Goal: Ask a question: Seek information or help from site administrators or community

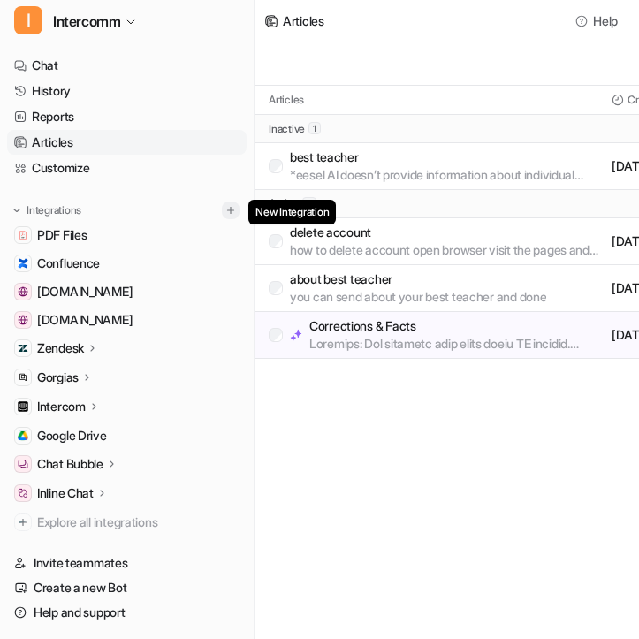
click at [233, 207] on img at bounding box center [231, 210] width 12 height 12
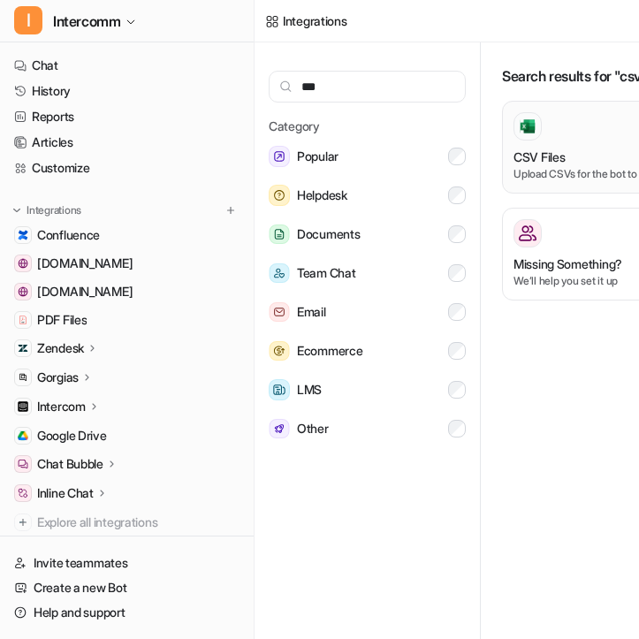
type input "***"
click at [571, 157] on div "CSV Files" at bounding box center [633, 157] width 239 height 19
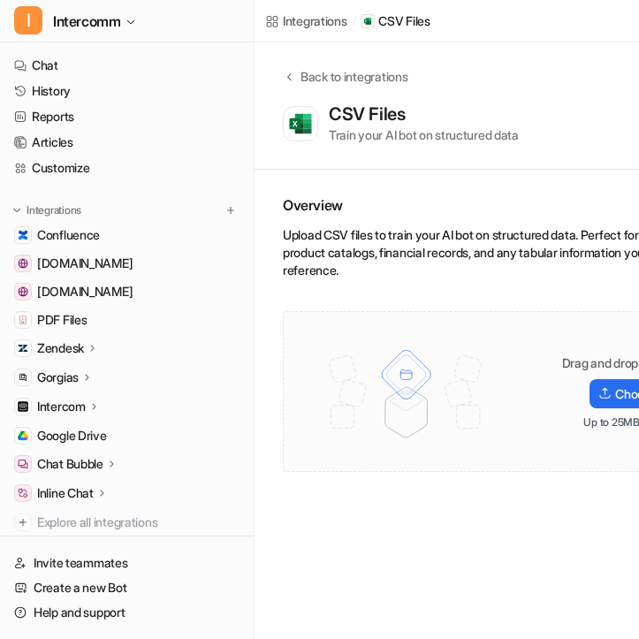
scroll to position [0, 102]
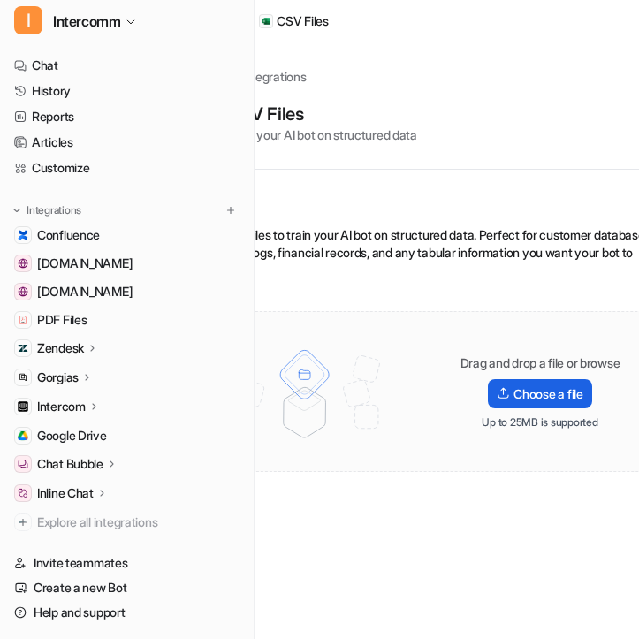
click at [562, 392] on label "Choose a file" at bounding box center [539, 393] width 103 height 29
click at [0, 0] on input "Choose a file" at bounding box center [0, 0] width 0 height 0
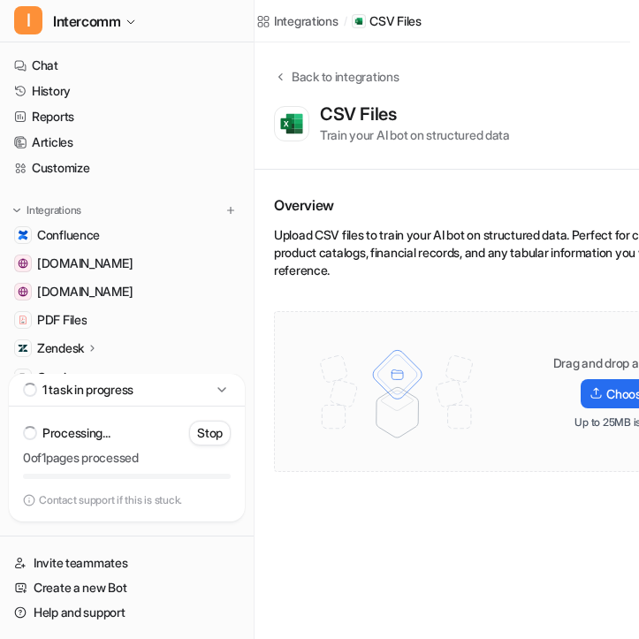
scroll to position [0, 0]
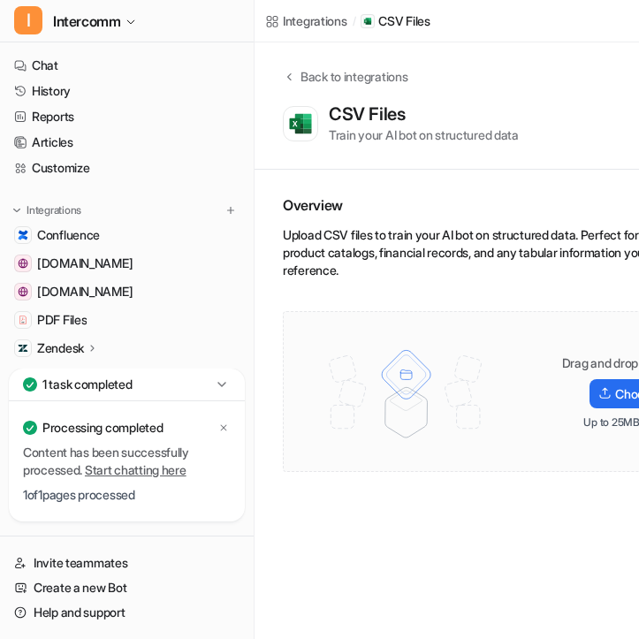
click at [227, 386] on icon at bounding box center [222, 385] width 18 height 18
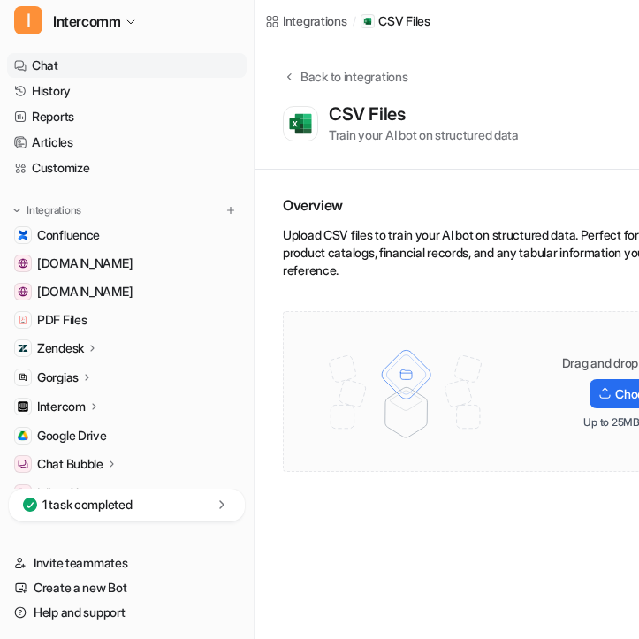
click at [141, 66] on link "Chat" at bounding box center [127, 65] width 240 height 25
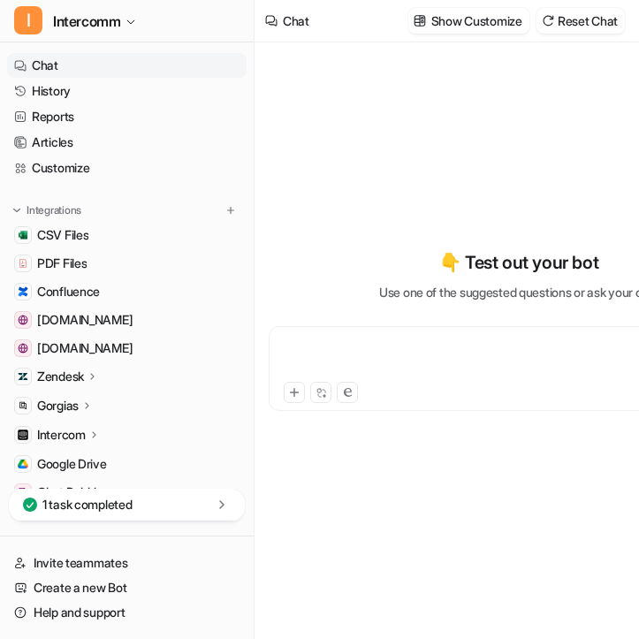
click at [330, 344] on div at bounding box center [519, 358] width 492 height 41
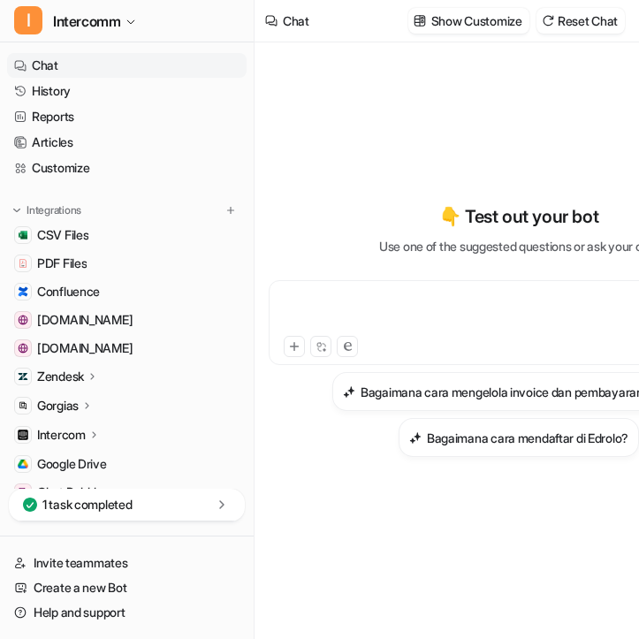
click at [466, 284] on div at bounding box center [519, 322] width 501 height 85
click at [382, 317] on div "To enrich screen reader interactions, please activate Accessibility in Grammarl…" at bounding box center [519, 312] width 492 height 41
paste div "To enrich screen reader interactions, please activate Accessibility in Grammarl…"
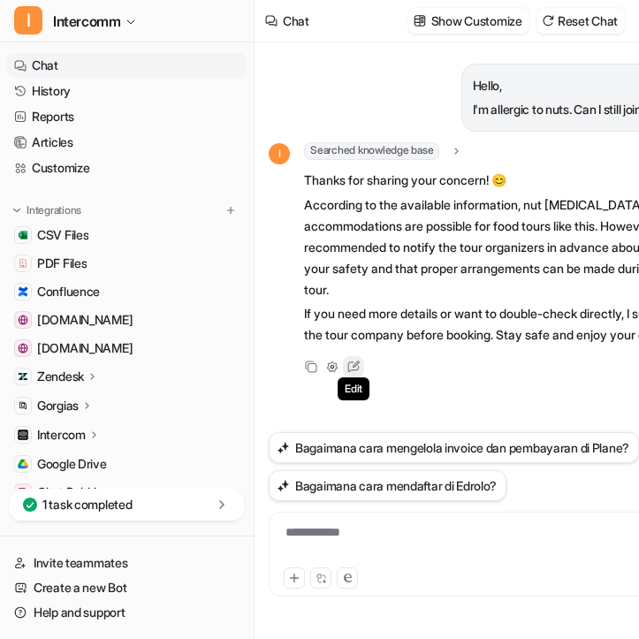
click at [351, 379] on icon at bounding box center [353, 367] width 23 height 23
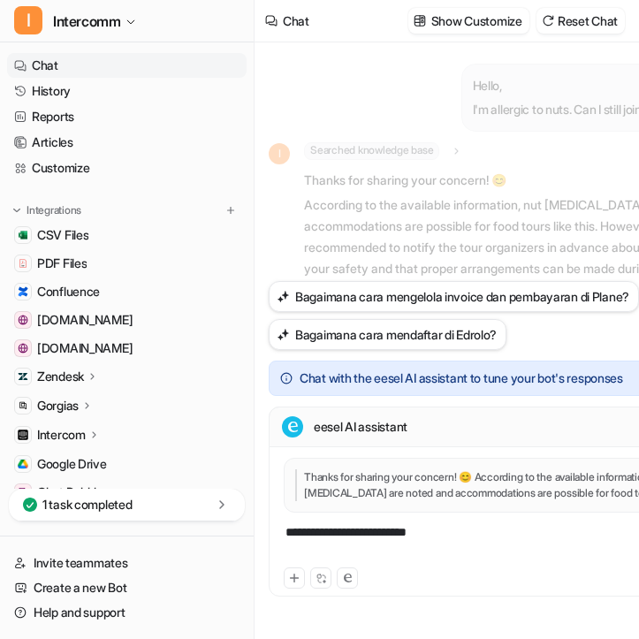
click at [461, 526] on div "**********" at bounding box center [519, 544] width 492 height 41
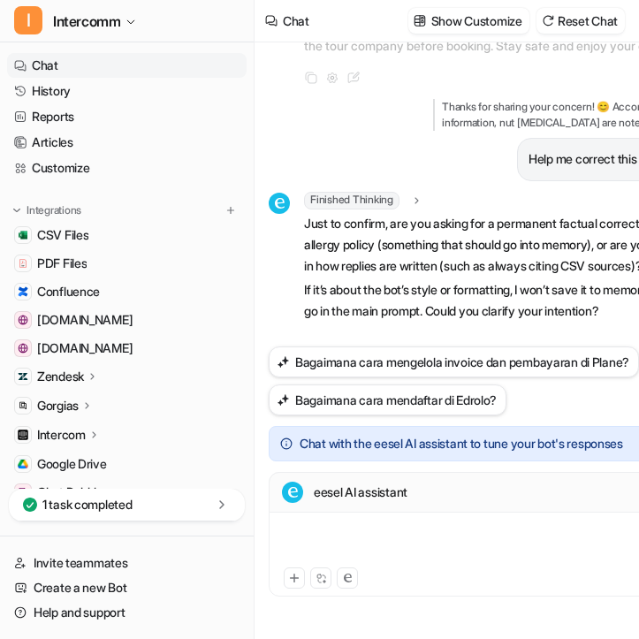
click at [415, 535] on div "To enrich screen reader interactions, please activate Accessibility in Grammarl…" at bounding box center [519, 544] width 492 height 41
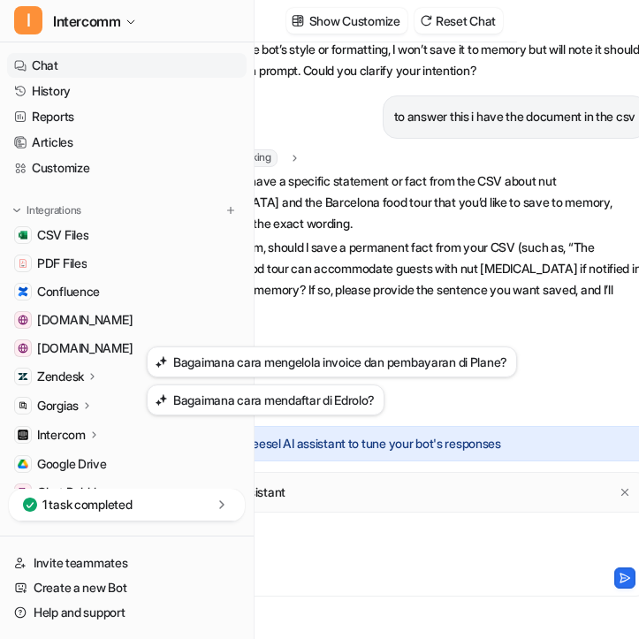
click at [355, 552] on div "**********" at bounding box center [397, 544] width 492 height 41
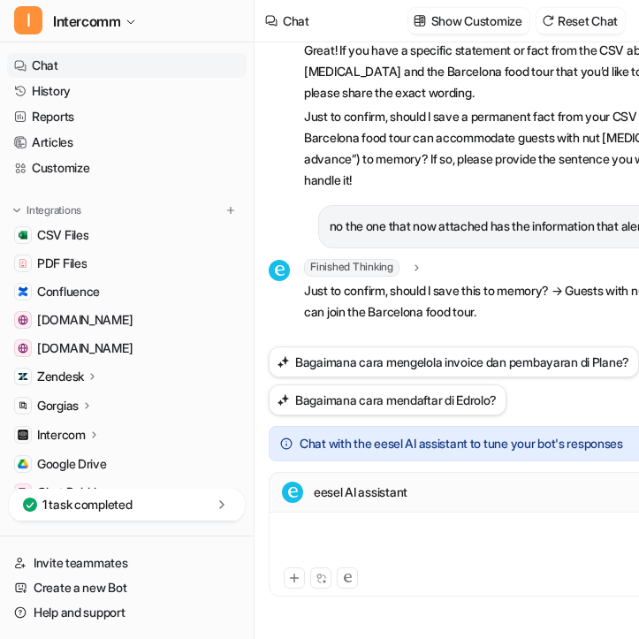
click at [372, 541] on div "To enrich screen reader interactions, please activate Accessibility in Grammarl…" at bounding box center [519, 544] width 492 height 41
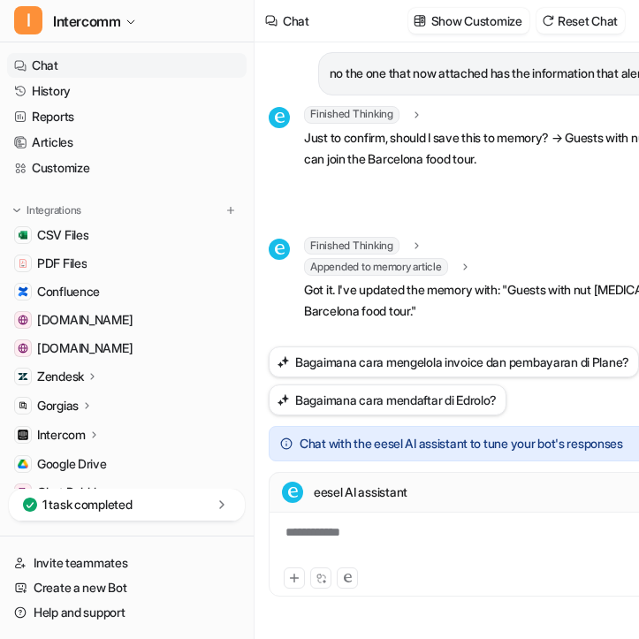
click at [418, 532] on div "**********" at bounding box center [519, 544] width 492 height 41
click at [402, 532] on div "To enrich screen reader interactions, please activate Accessibility in Grammarl…" at bounding box center [519, 544] width 492 height 41
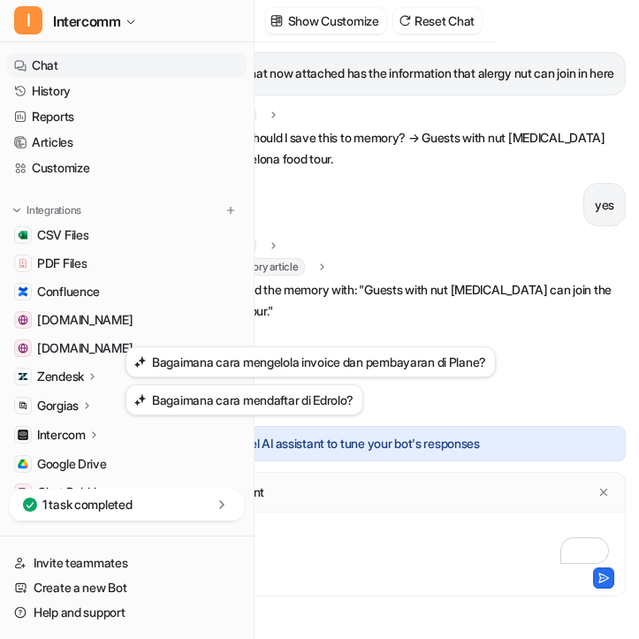
scroll to position [0, 146]
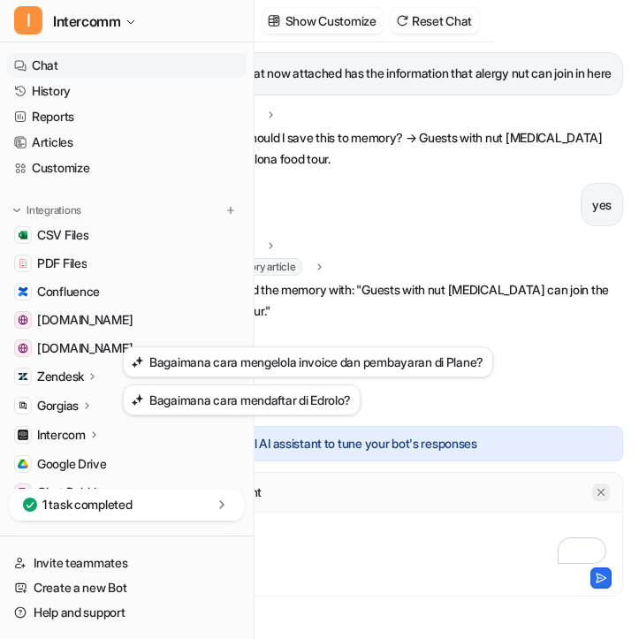
click at [602, 498] on icon at bounding box center [601, 492] width 12 height 12
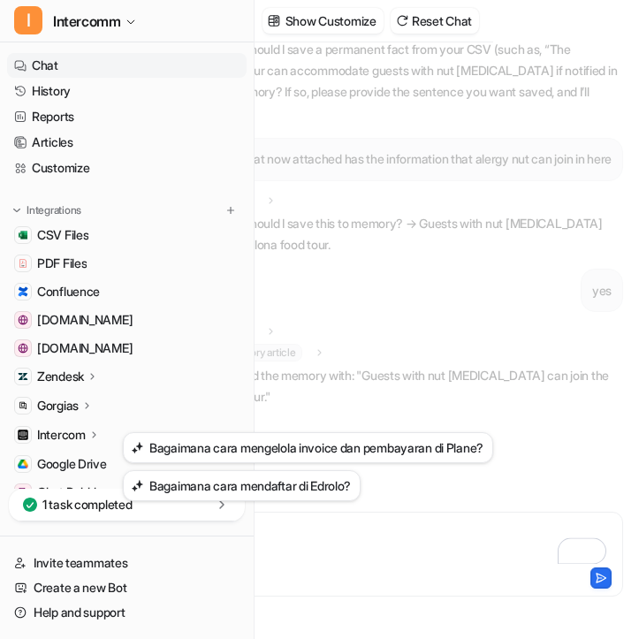
click at [361, 543] on div "**********" at bounding box center [373, 544] width 492 height 41
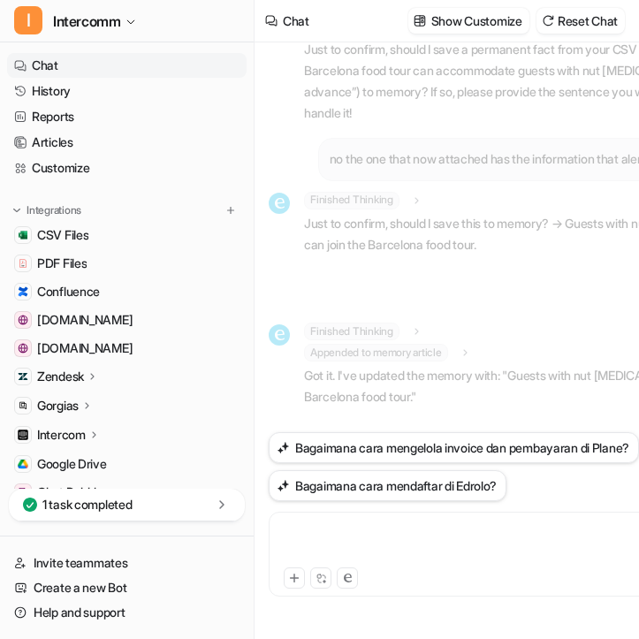
click at [358, 532] on div "To enrich screen reader interactions, please activate Accessibility in Grammarl…" at bounding box center [519, 544] width 492 height 41
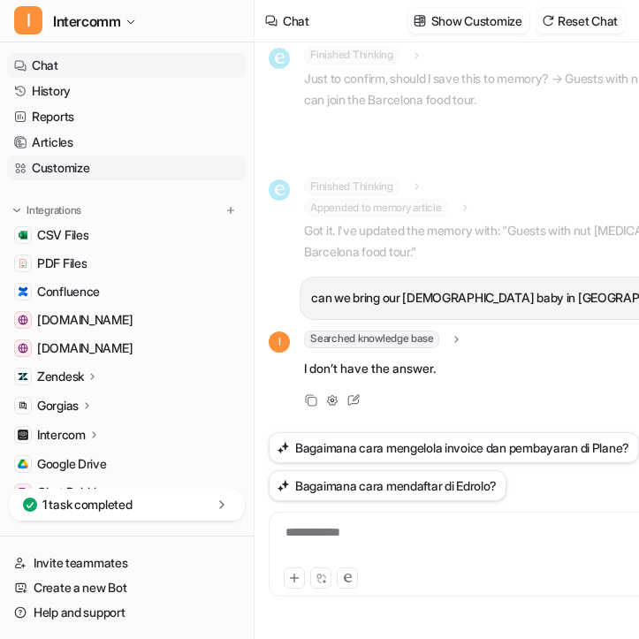
click at [98, 167] on link "Customize" at bounding box center [127, 168] width 240 height 25
click at [99, 167] on link "Customize" at bounding box center [127, 168] width 240 height 25
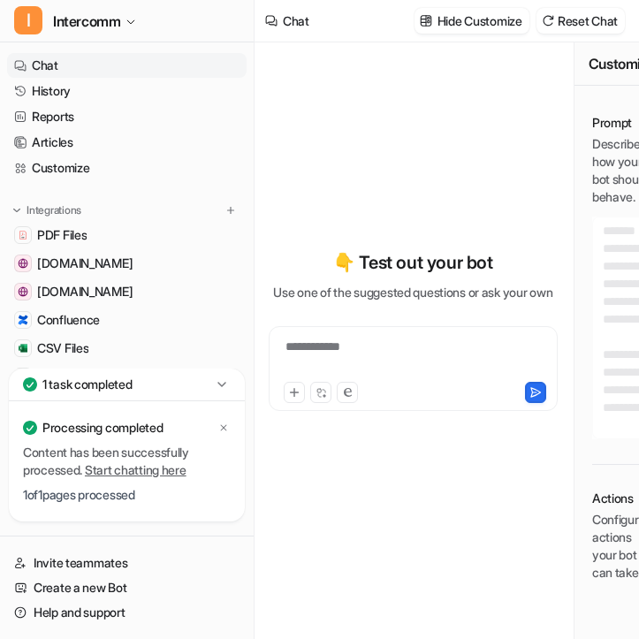
type textarea "**********"
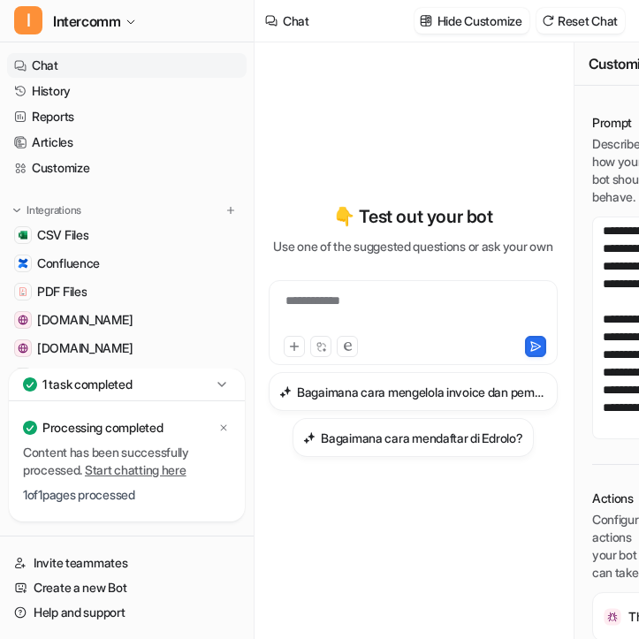
click at [371, 319] on div "**********" at bounding box center [413, 312] width 280 height 41
paste div "To enrich screen reader interactions, please activate Accessibility in Grammarl…"
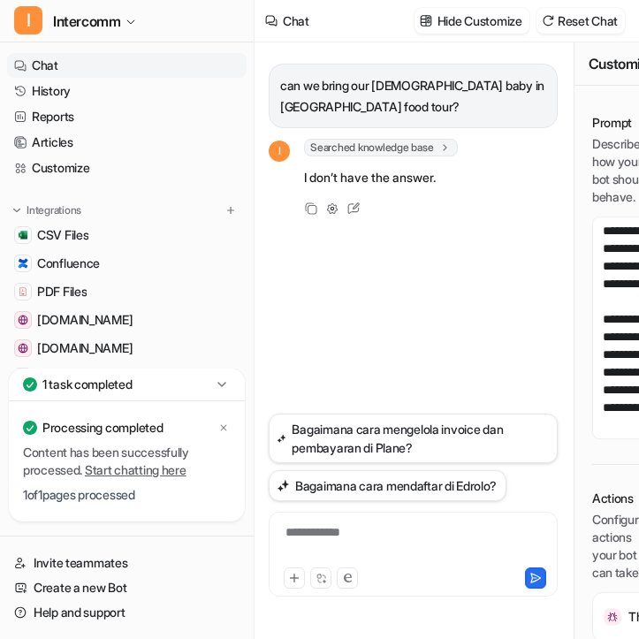
click at [364, 554] on div "**********" at bounding box center [413, 544] width 280 height 41
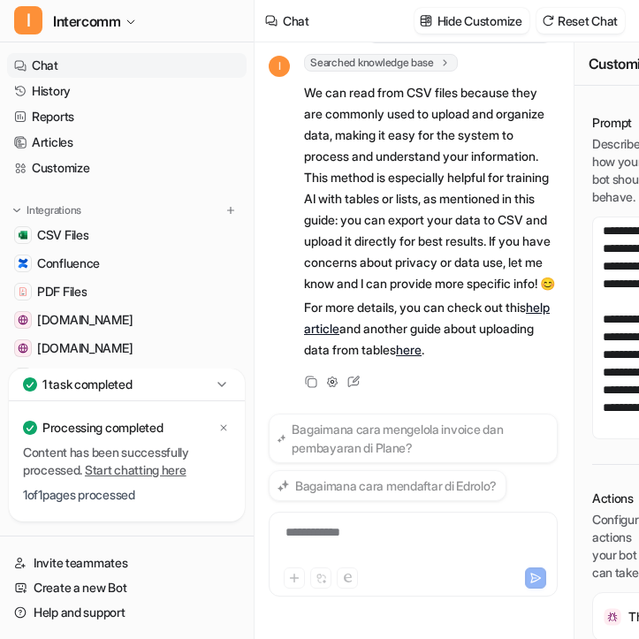
scroll to position [250, 0]
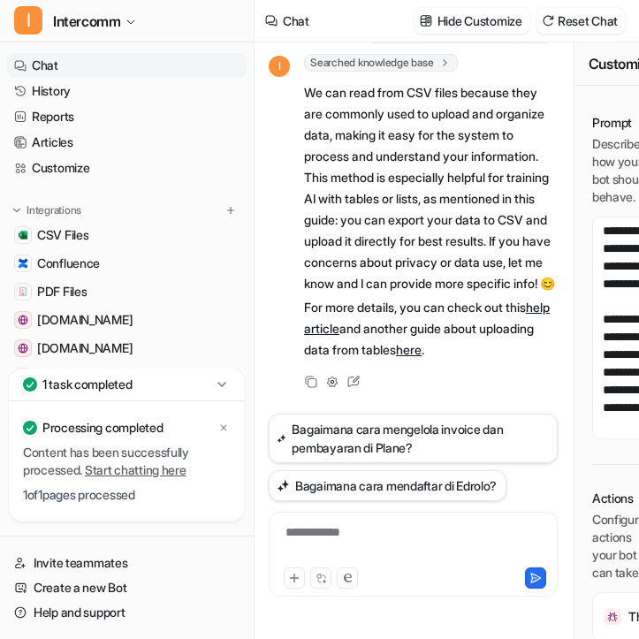
click at [417, 546] on div "**********" at bounding box center [413, 544] width 280 height 41
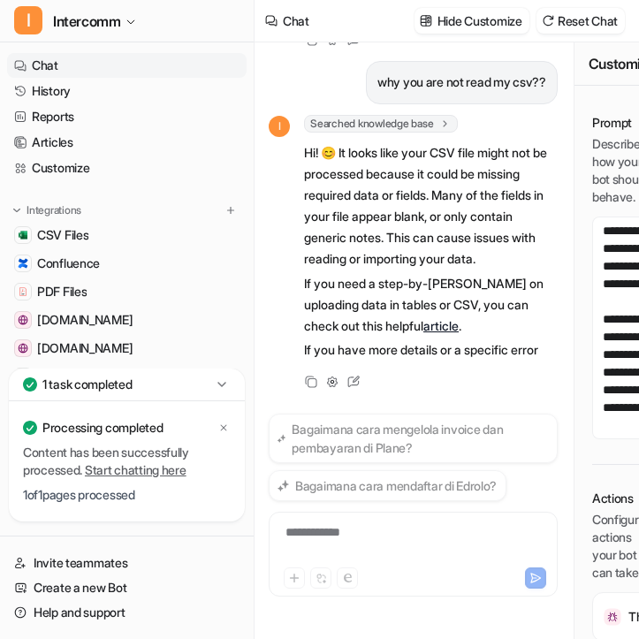
scroll to position [635, 0]
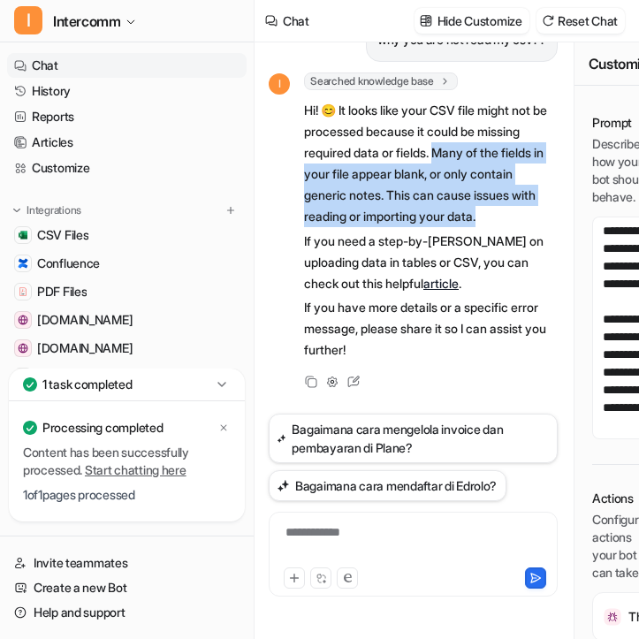
drag, startPoint x: 486, startPoint y: 217, endPoint x: 444, endPoint y: 145, distance: 83.3
click at [444, 145] on p "Hi! 😊 It looks like your CSV file might not be processed because it could be mi…" at bounding box center [431, 163] width 254 height 127
copy p "any of the fields in your file appear blank, or only contain generic notes. Thi…"
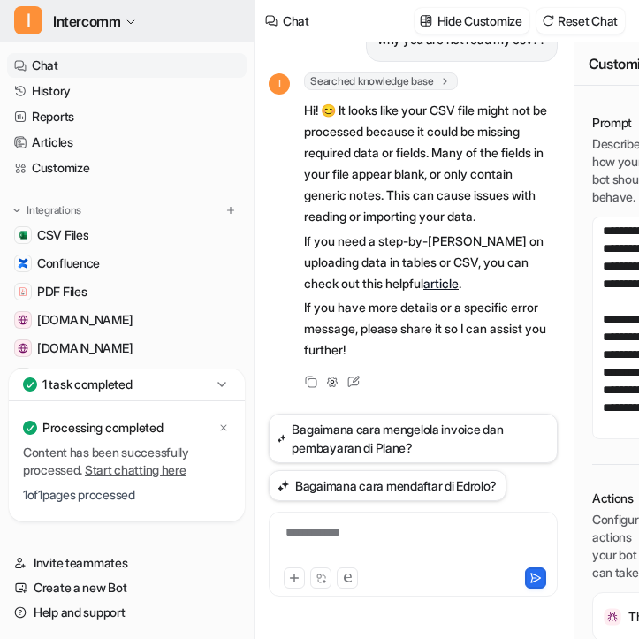
click at [126, 16] on button "I Intercomm" at bounding box center [127, 21] width 254 height 42
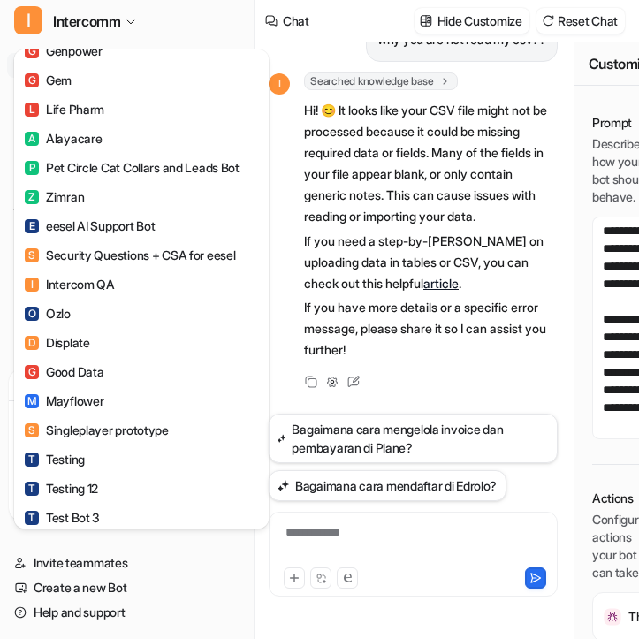
scroll to position [721, 0]
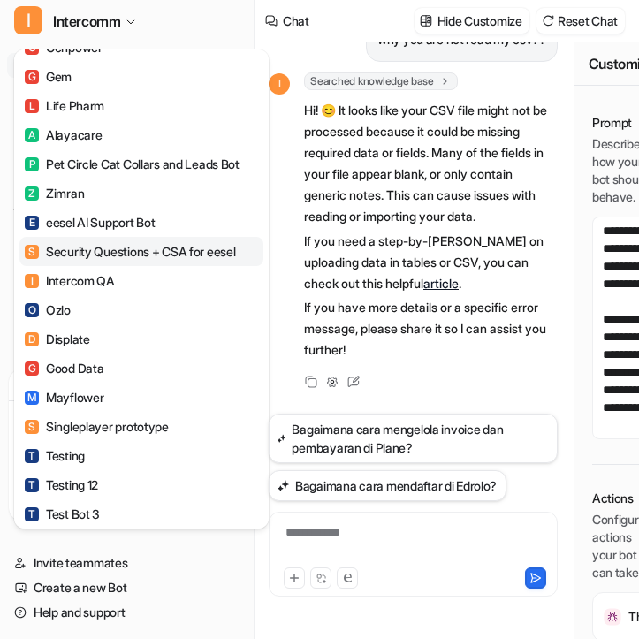
click at [136, 244] on div "S Security Questions + CSA for eesel" at bounding box center [130, 251] width 210 height 19
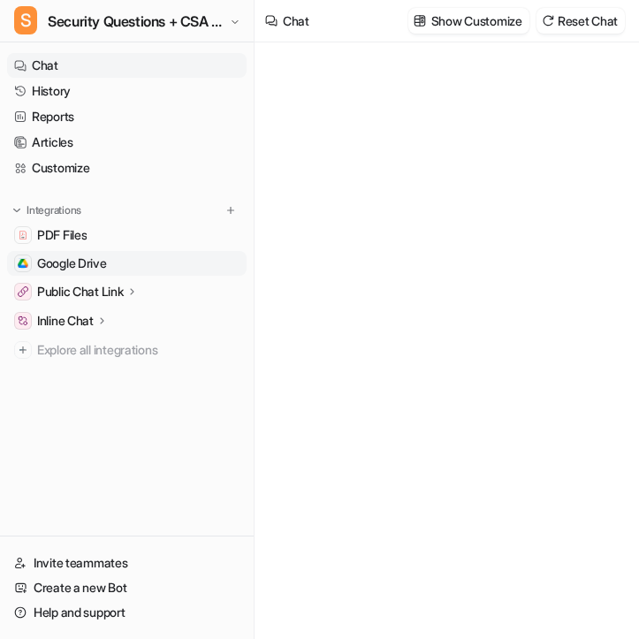
type textarea "**********"
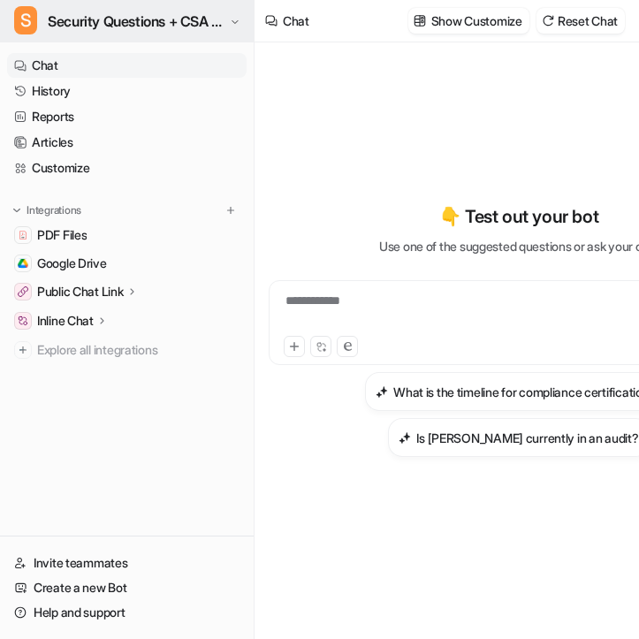
click at [203, 13] on span "Security Questions + CSA for eesel" at bounding box center [137, 21] width 178 height 25
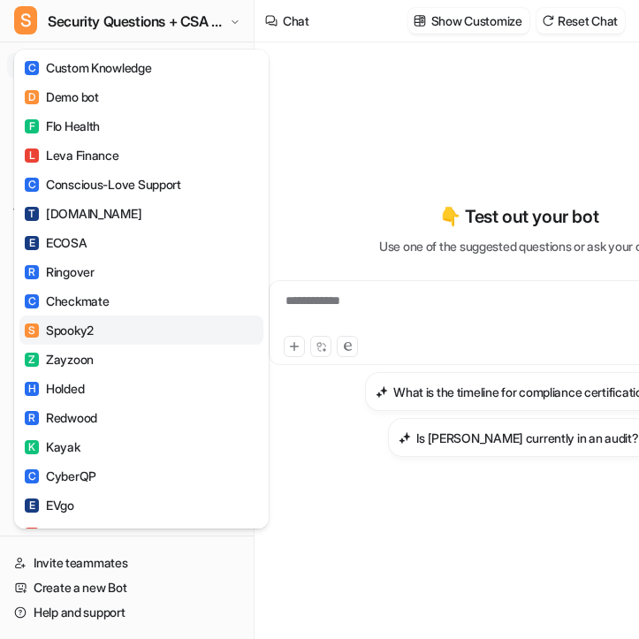
scroll to position [1283, 0]
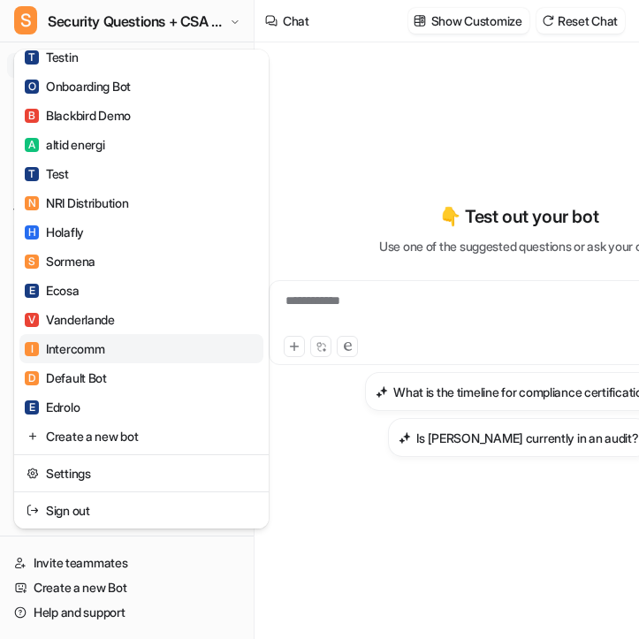
click at [123, 348] on link "I Intercomm" at bounding box center [141, 348] width 244 height 29
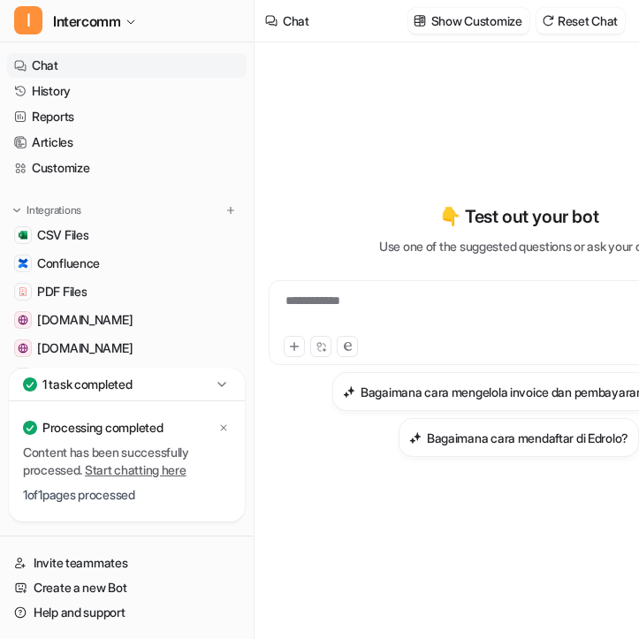
click at [351, 295] on div "**********" at bounding box center [519, 312] width 492 height 41
click at [351, 295] on div "To enrich screen reader interactions, please activate Accessibility in Grammarl…" at bounding box center [519, 312] width 492 height 41
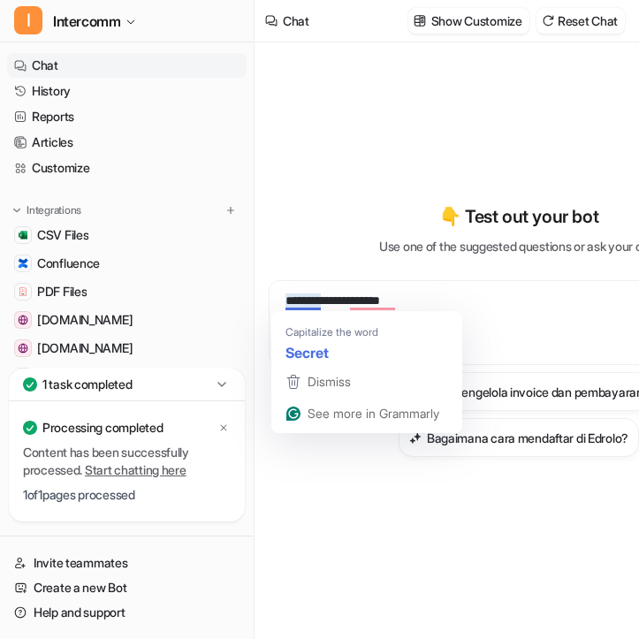
click at [291, 301] on div "**********" at bounding box center [519, 312] width 492 height 41
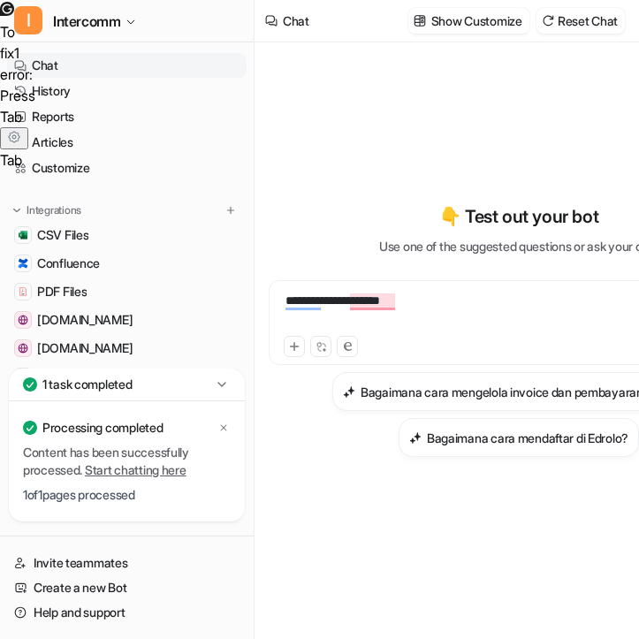
click at [408, 300] on div "**********" at bounding box center [519, 312] width 492 height 41
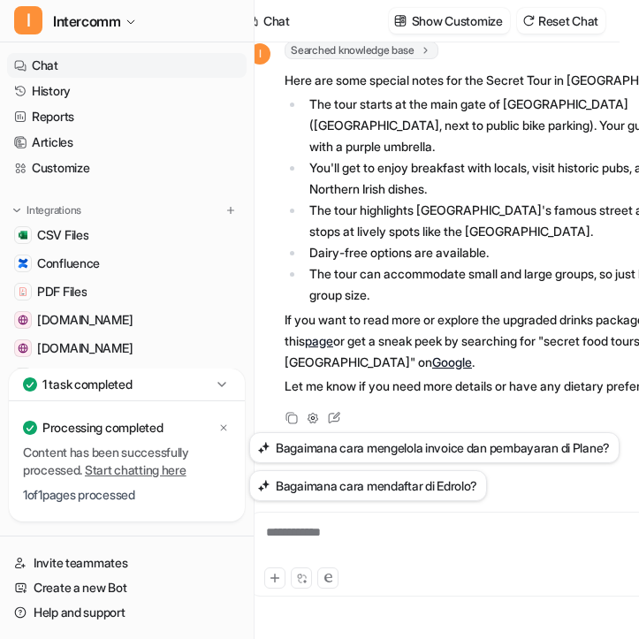
scroll to position [0, 42]
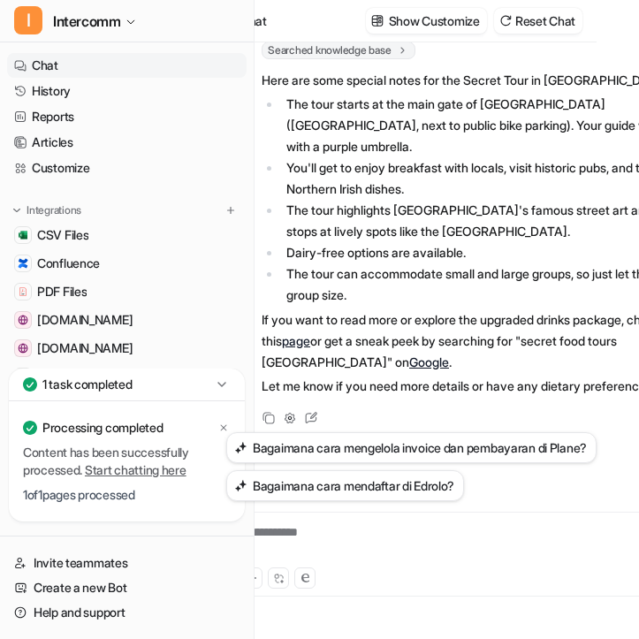
click at [407, 49] on icon at bounding box center [403, 50] width 12 height 13
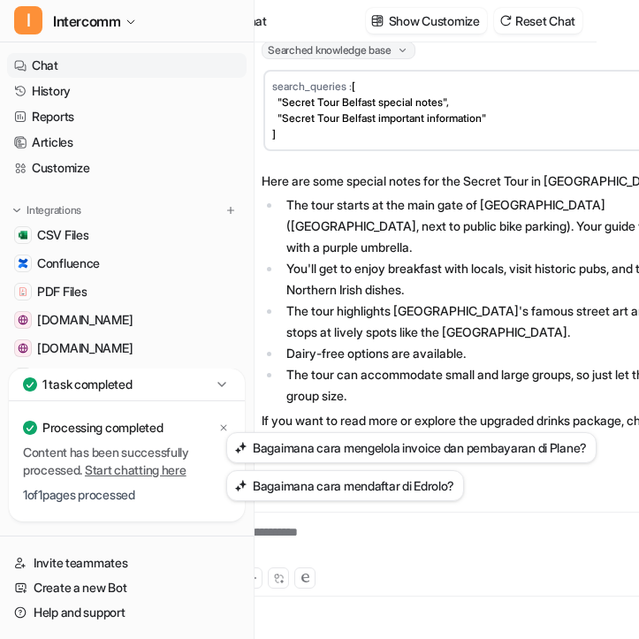
click at [453, 116] on span "[ "Secret Tour Belfast special notes", "Secret Tour Belfast important informati…" at bounding box center [379, 110] width 214 height 61
click at [426, 236] on li "The tour starts at the main gate of Belfast City Hall (Donegall Square North, n…" at bounding box center [504, 227] width 446 height 64
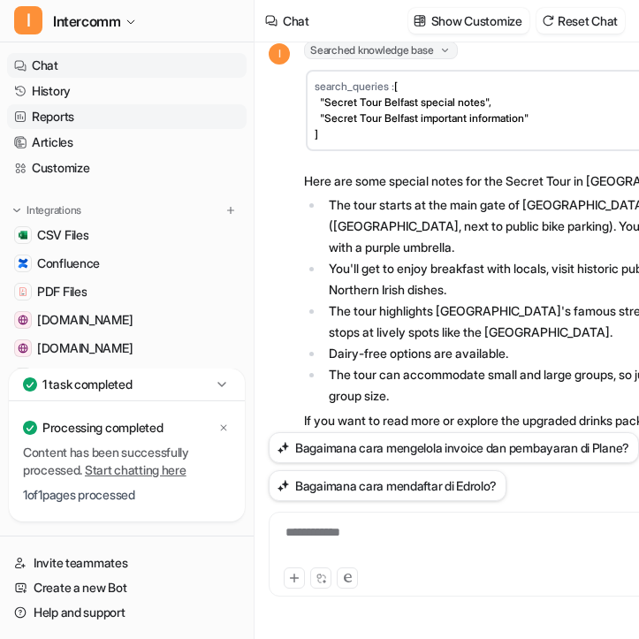
click at [88, 111] on link "Reports" at bounding box center [127, 116] width 240 height 25
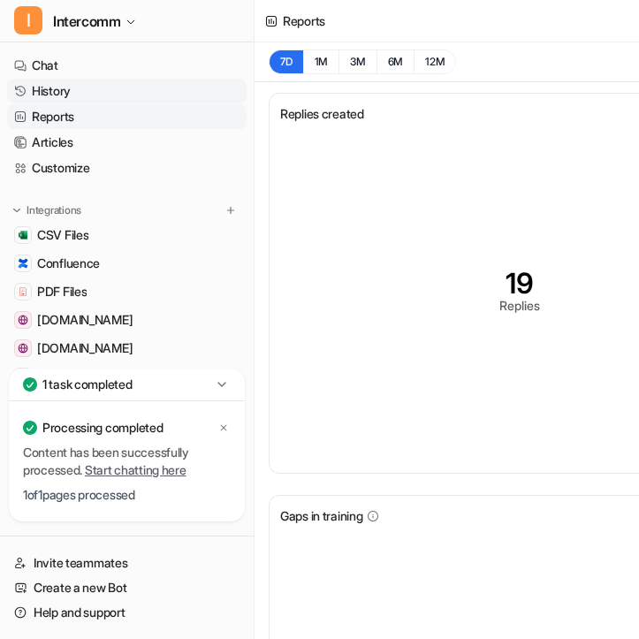
click at [88, 92] on link "History" at bounding box center [127, 91] width 240 height 25
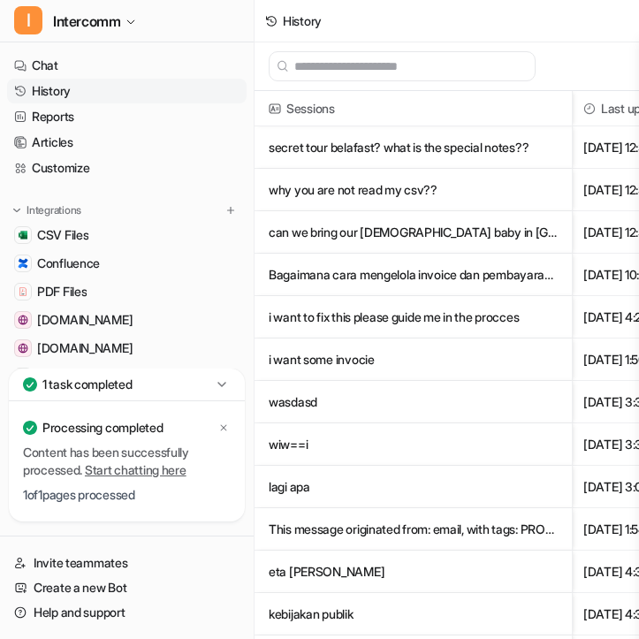
click at [417, 157] on p "secret tour belafast? what is the special notes??" at bounding box center [413, 147] width 289 height 42
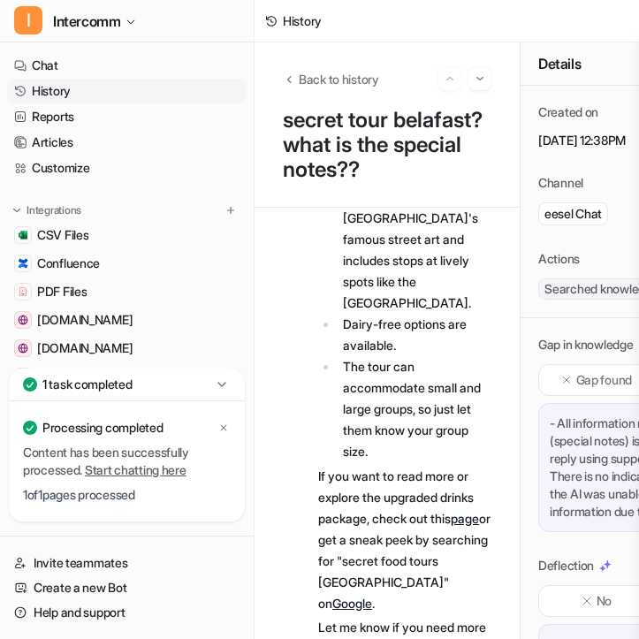
scroll to position [527, 0]
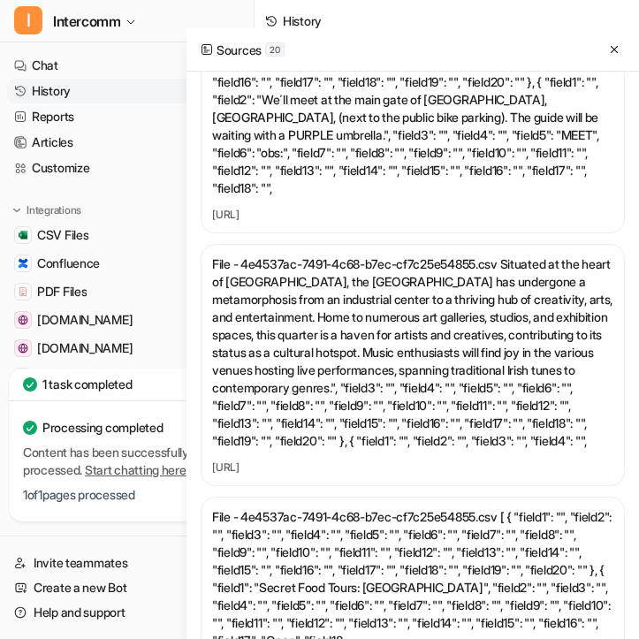
scroll to position [1431, 0]
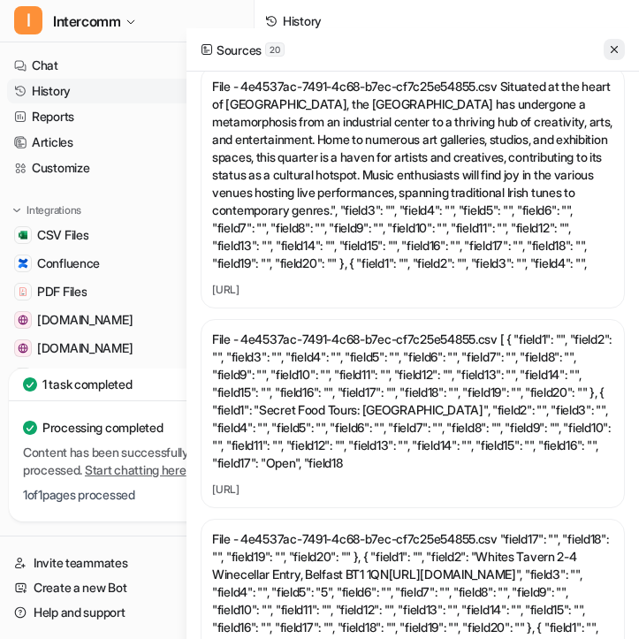
click at [614, 50] on icon at bounding box center [614, 49] width 12 height 12
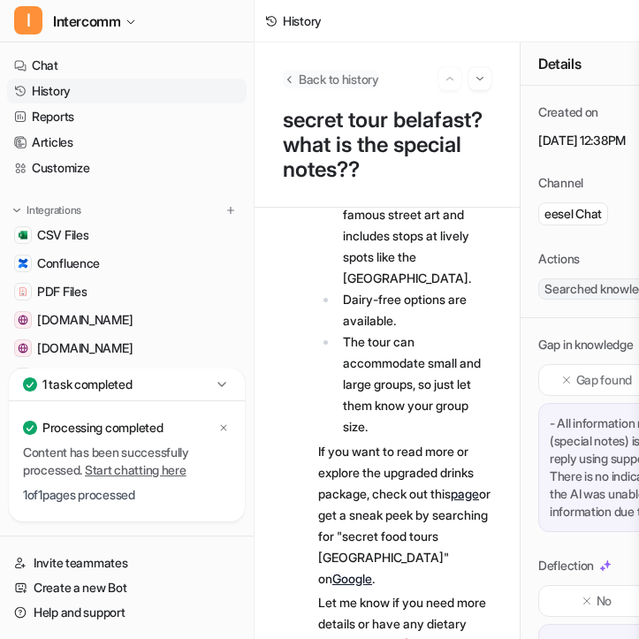
click at [301, 70] on span "Back to history" at bounding box center [339, 79] width 80 height 19
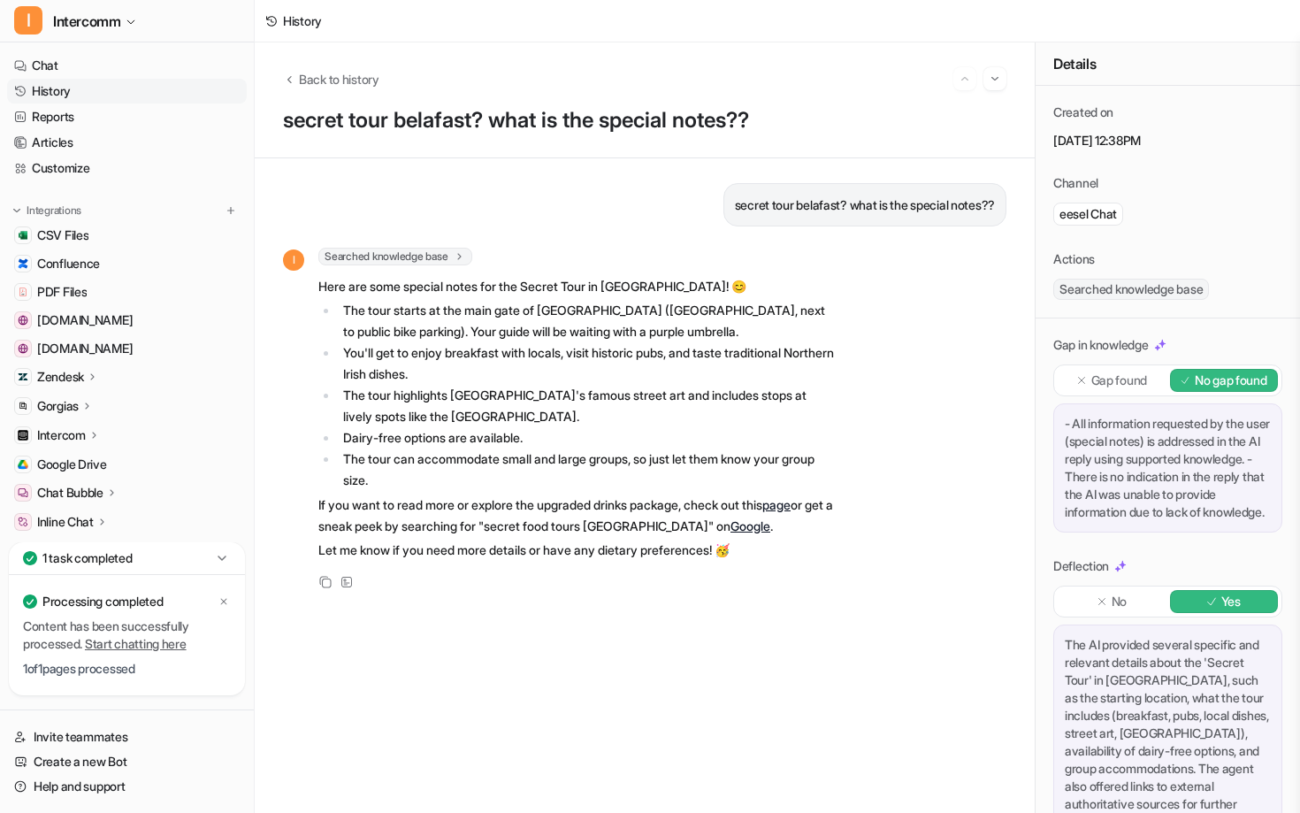
click at [440, 639] on div "secret tour belafast? what is the special notes?? I Searched knowledge base sea…" at bounding box center [644, 485] width 723 height 605
click at [454, 639] on div "secret tour belafast? what is the special notes?? I Searched knowledge base sea…" at bounding box center [645, 485] width 780 height 654
click at [490, 639] on div "secret tour belafast? what is the special notes?? I Searched knowledge base sea…" at bounding box center [644, 485] width 723 height 605
click at [162, 70] on link "Chat" at bounding box center [127, 65] width 240 height 25
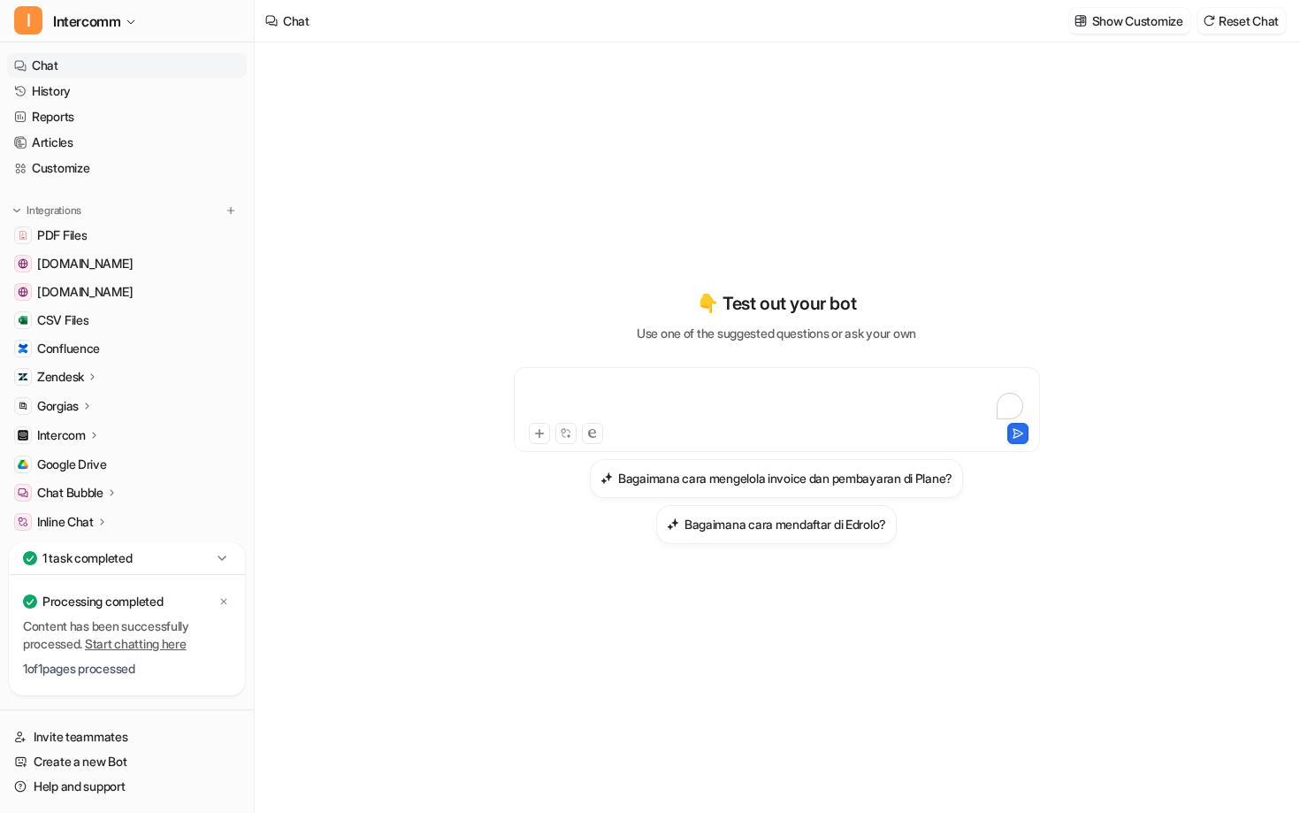
click at [633, 404] on div "To enrich screen reader interactions, please activate Accessibility in Grammarl…" at bounding box center [776, 399] width 517 height 41
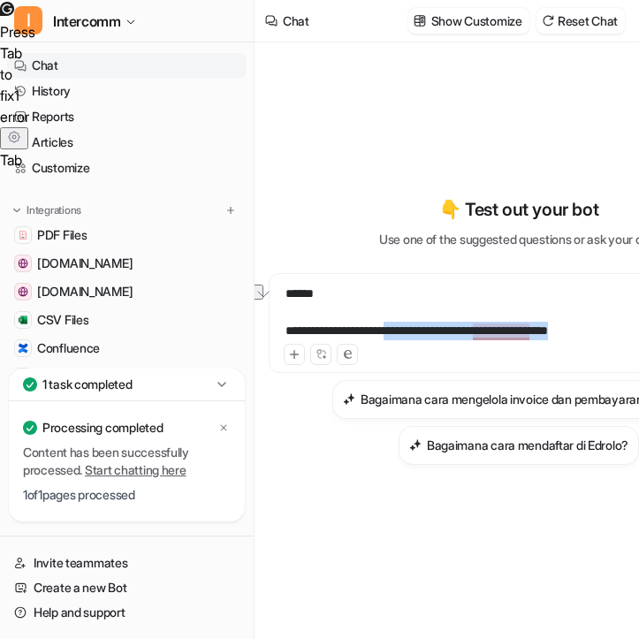
drag, startPoint x: 603, startPoint y: 327, endPoint x: 425, endPoint y: 231, distance: 203.0
click at [397, 327] on div "**********" at bounding box center [519, 313] width 492 height 56
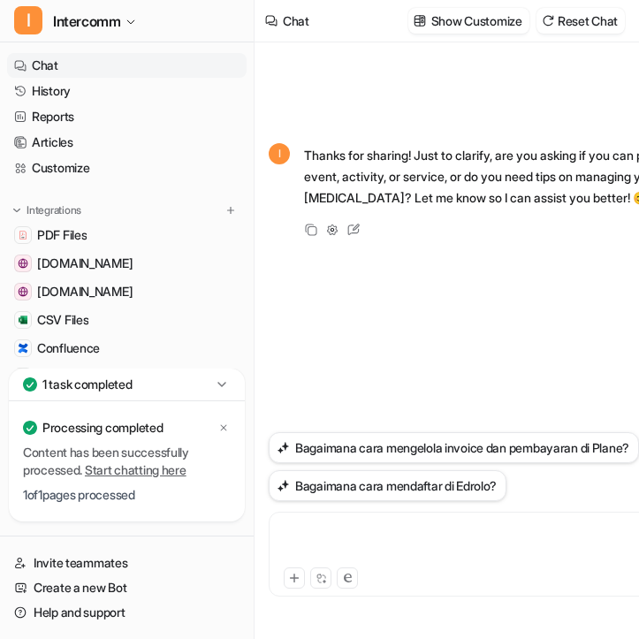
click at [379, 539] on div "To enrich screen reader interactions, please activate Accessibility in Grammarl…" at bounding box center [519, 544] width 492 height 41
paste div "To enrich screen reader interactions, please activate Accessibility in Grammarl…"
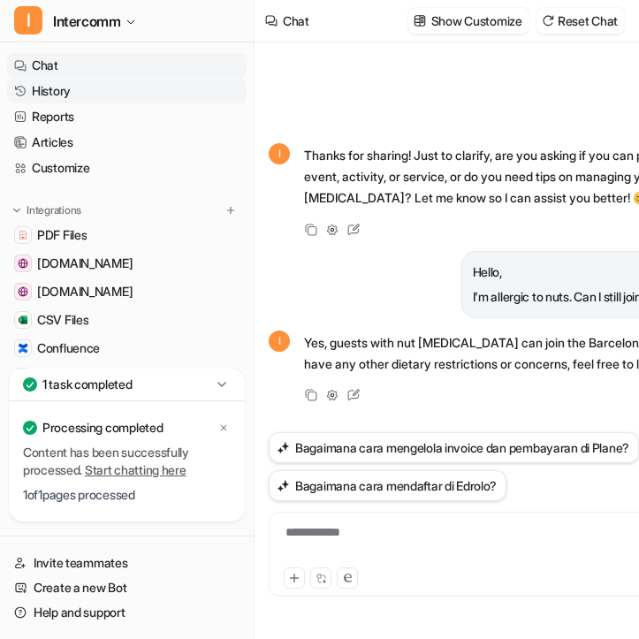
click at [80, 94] on link "History" at bounding box center [127, 91] width 240 height 25
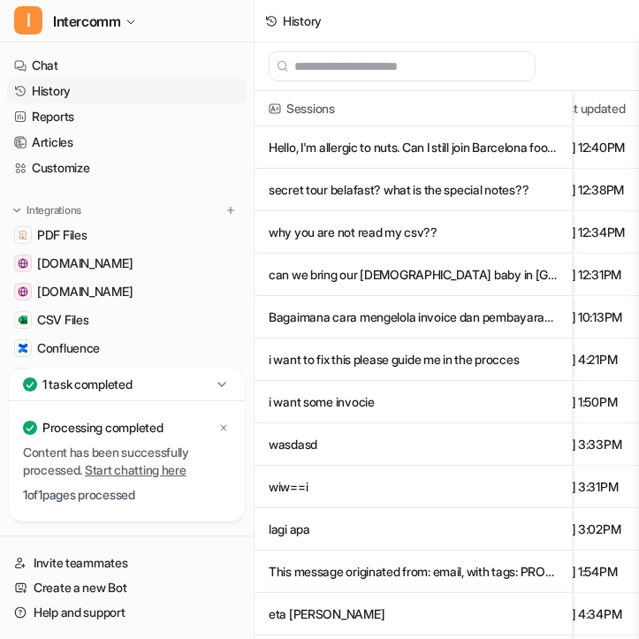
scroll to position [0, 53]
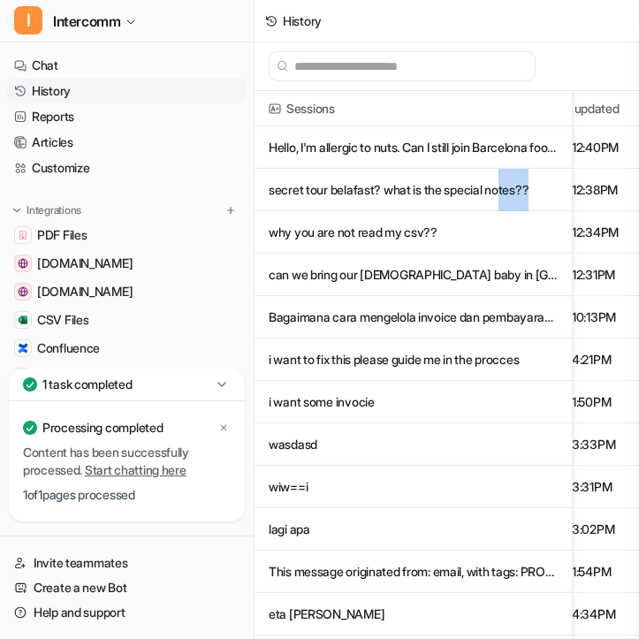
drag, startPoint x: 550, startPoint y: 185, endPoint x: 510, endPoint y: 185, distance: 39.8
click at [510, 185] on p "secret tour belafast? what is the special notes??" at bounding box center [413, 190] width 289 height 42
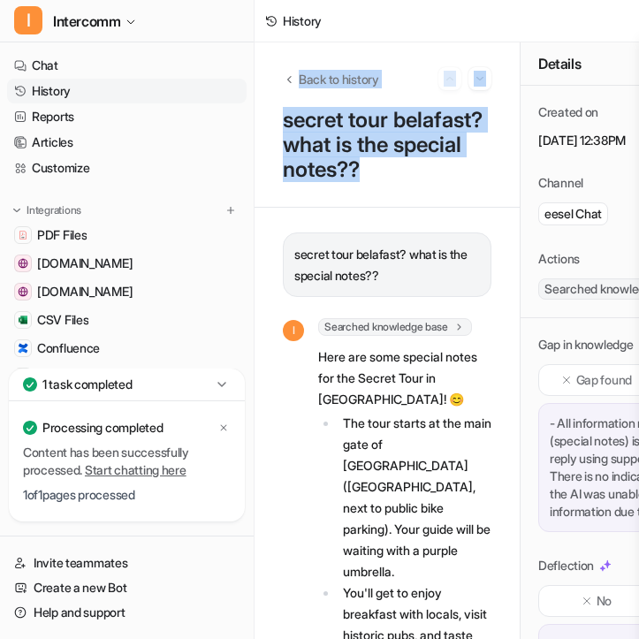
drag, startPoint x: 548, startPoint y: 187, endPoint x: 281, endPoint y: 185, distance: 267.1
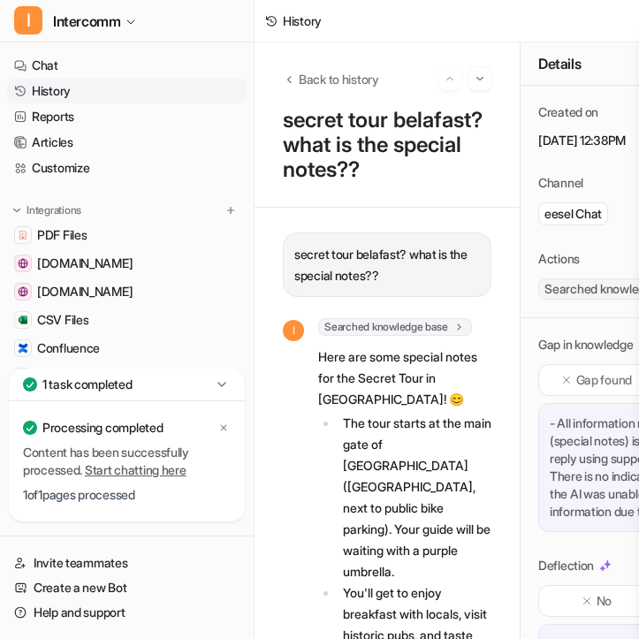
click at [362, 193] on div "Back to history secret tour belafast? what is the special notes??" at bounding box center [387, 124] width 265 height 165
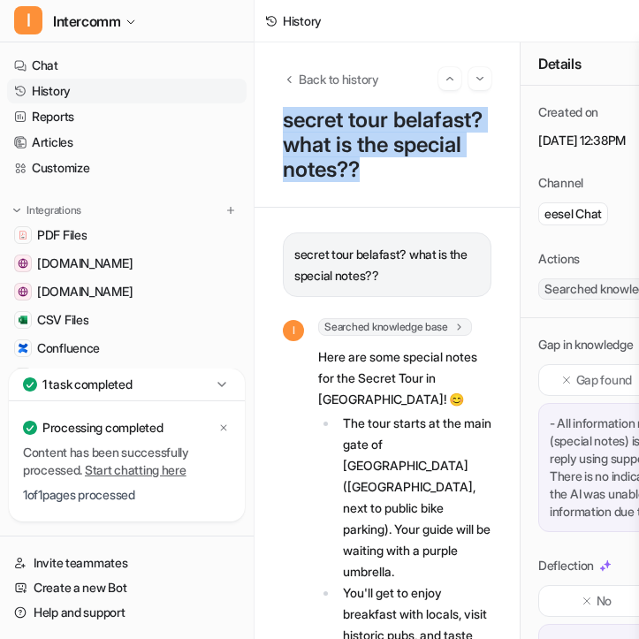
drag, startPoint x: 493, startPoint y: 171, endPoint x: 272, endPoint y: 124, distance: 226.0
click at [272, 123] on div "Back to history secret tour belafast? what is the special notes??" at bounding box center [387, 124] width 265 height 165
copy p "secret tour belafast? what is the special notes??"
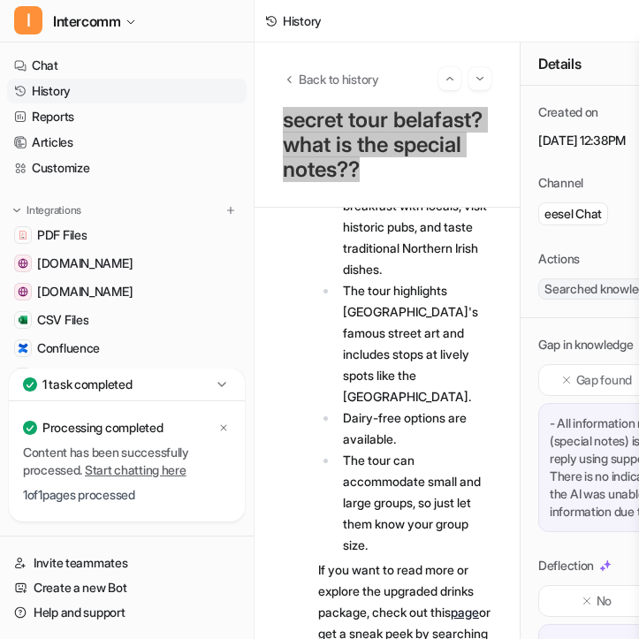
scroll to position [527, 0]
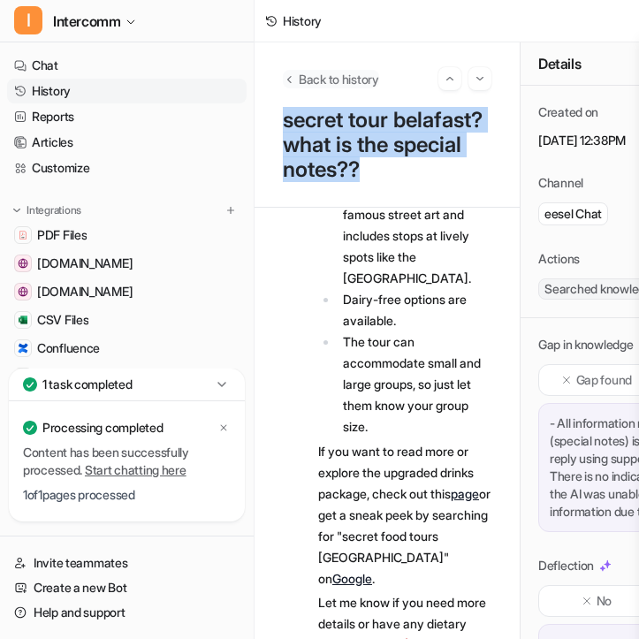
click at [299, 80] on span "Back to history" at bounding box center [339, 79] width 80 height 19
click at [308, 80] on span "Back to history" at bounding box center [339, 79] width 80 height 19
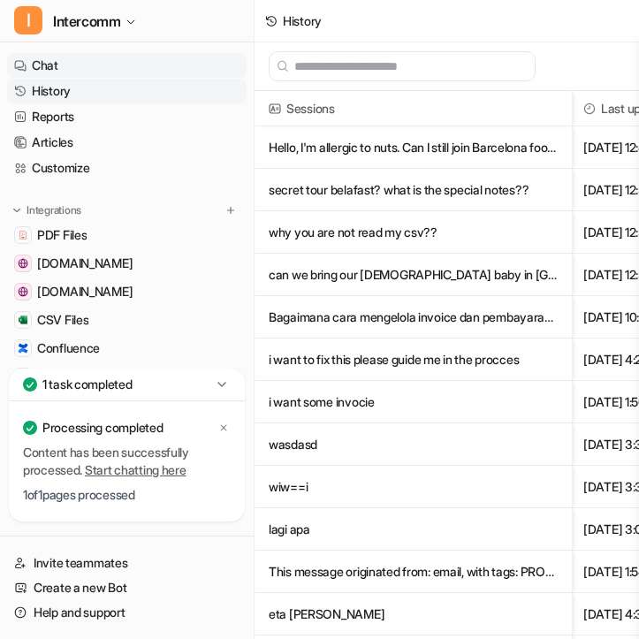
click at [163, 61] on link "Chat" at bounding box center [127, 65] width 240 height 25
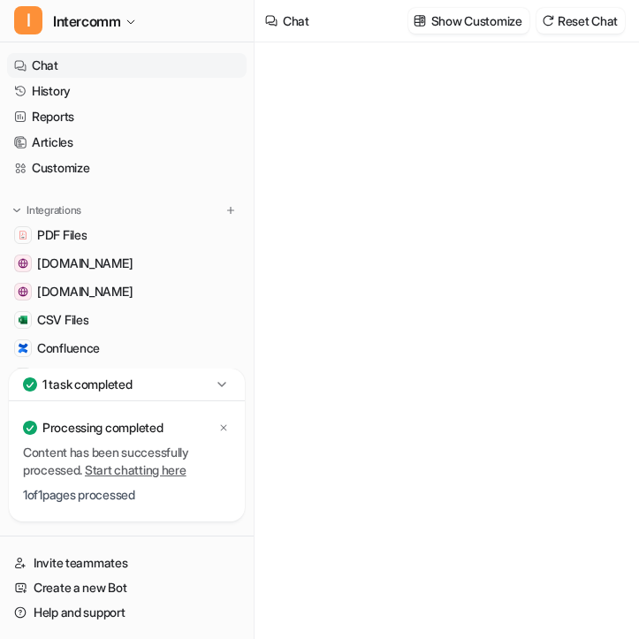
type textarea "**********"
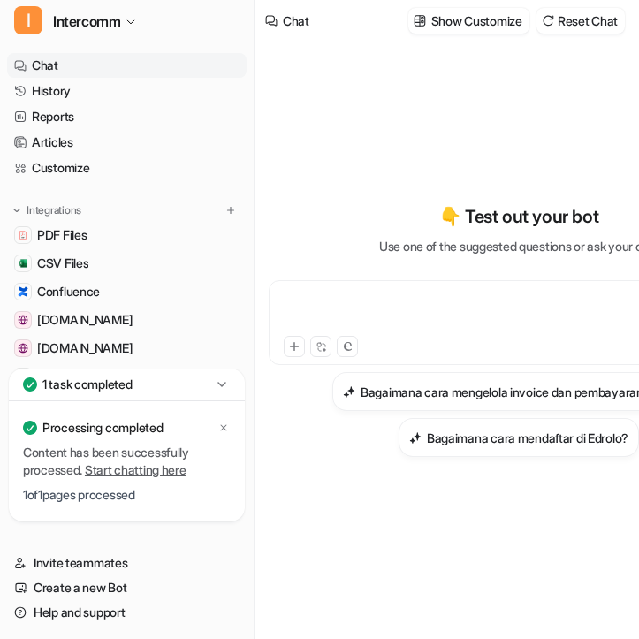
click at [485, 317] on div "To enrich screen reader interactions, please activate Accessibility in Grammarl…" at bounding box center [519, 312] width 492 height 41
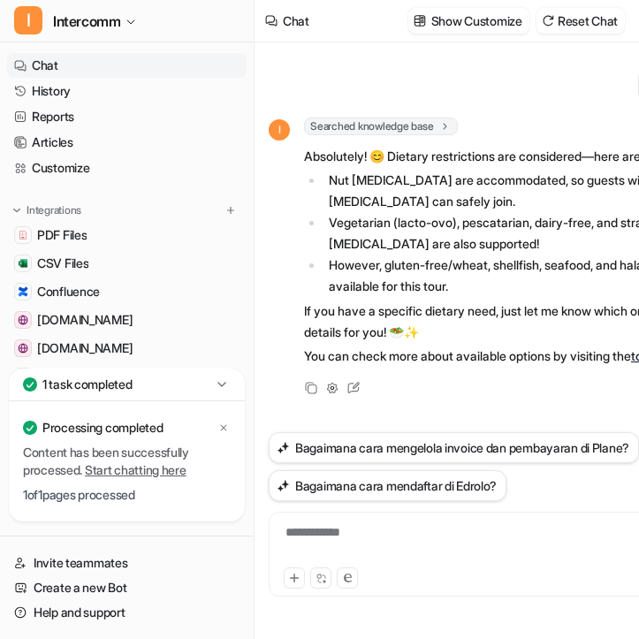
scroll to position [8, 0]
click at [431, 118] on span "Searched knowledge base" at bounding box center [381, 127] width 154 height 18
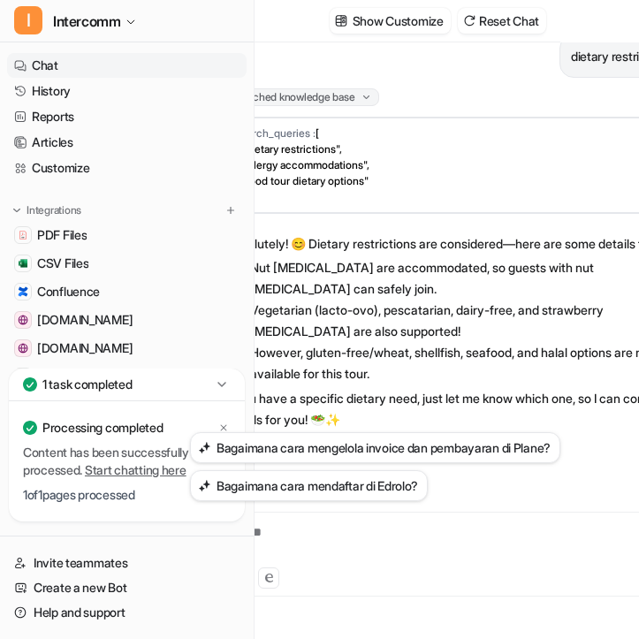
scroll to position [0, 146]
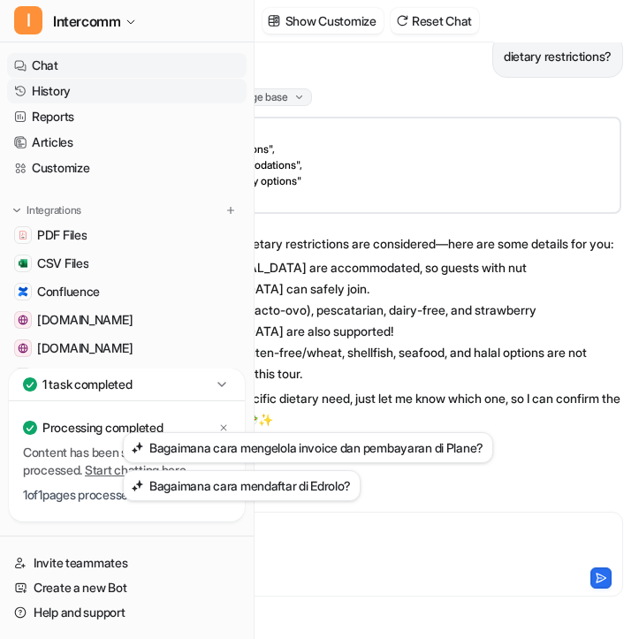
click at [112, 96] on link "History" at bounding box center [127, 91] width 240 height 25
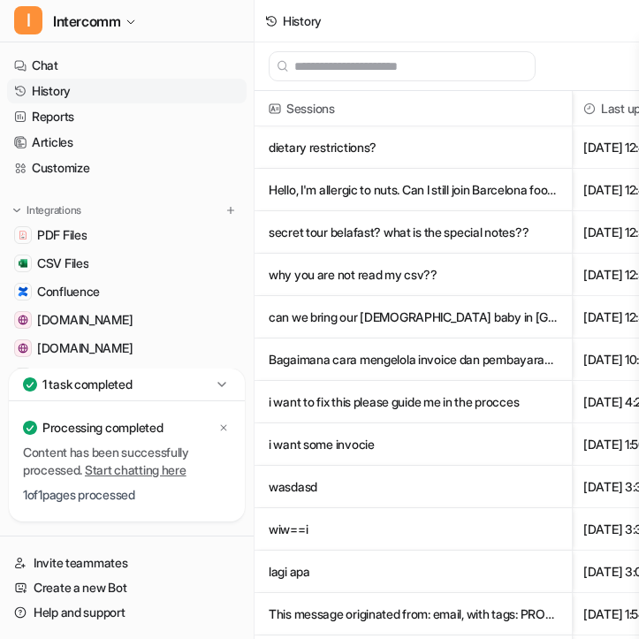
click at [409, 149] on p "dietary restrictions?" at bounding box center [413, 147] width 289 height 42
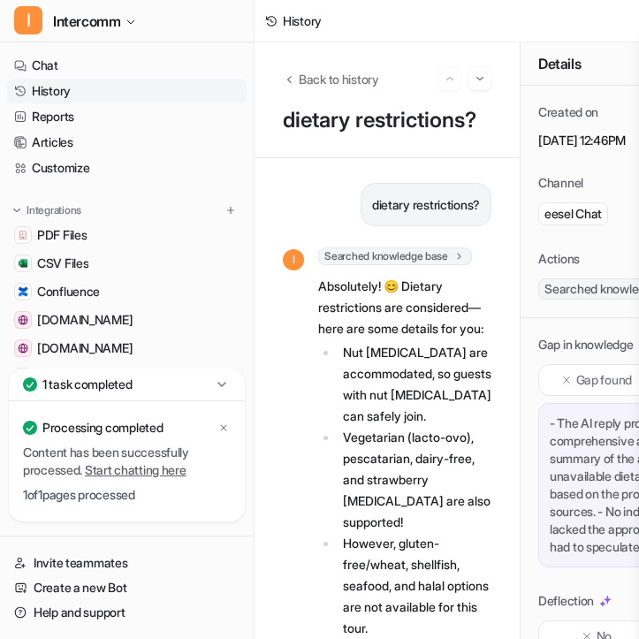
click at [418, 256] on span "Searched knowledge base" at bounding box center [395, 257] width 154 height 18
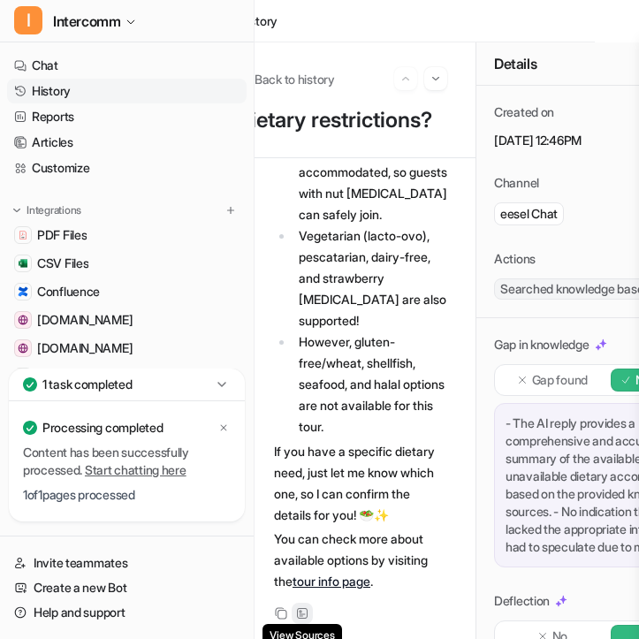
click at [304, 610] on icon at bounding box center [302, 614] width 12 height 12
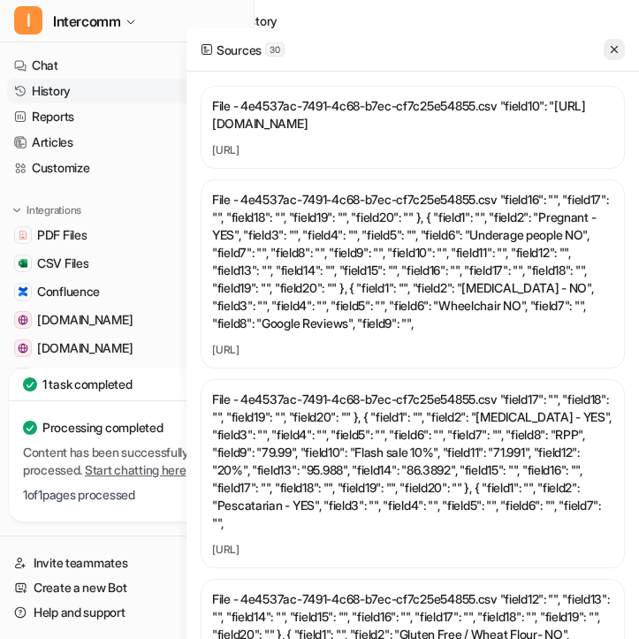
click at [617, 43] on icon at bounding box center [614, 49] width 12 height 12
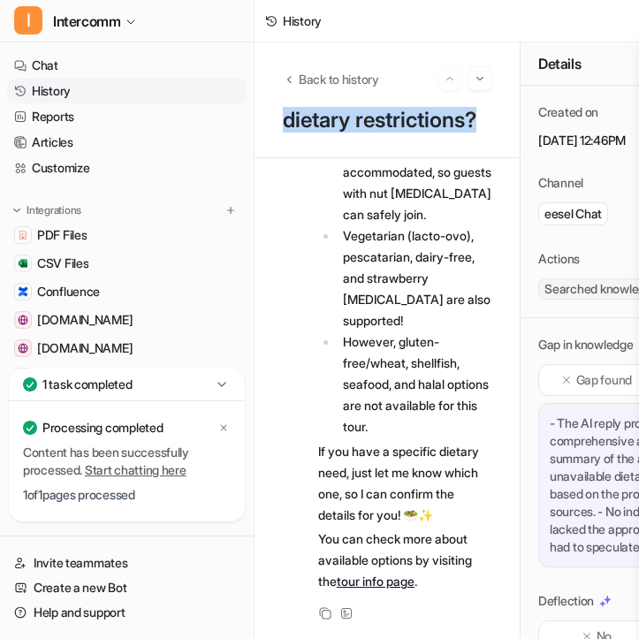
drag, startPoint x: 281, startPoint y: 119, endPoint x: 488, endPoint y: 126, distance: 207.1
click at [489, 126] on div "Back to history dietary restrictions?" at bounding box center [387, 100] width 265 height 116
copy p "dietary restrictions?"
click at [295, 86] on button "Back to history" at bounding box center [331, 79] width 96 height 19
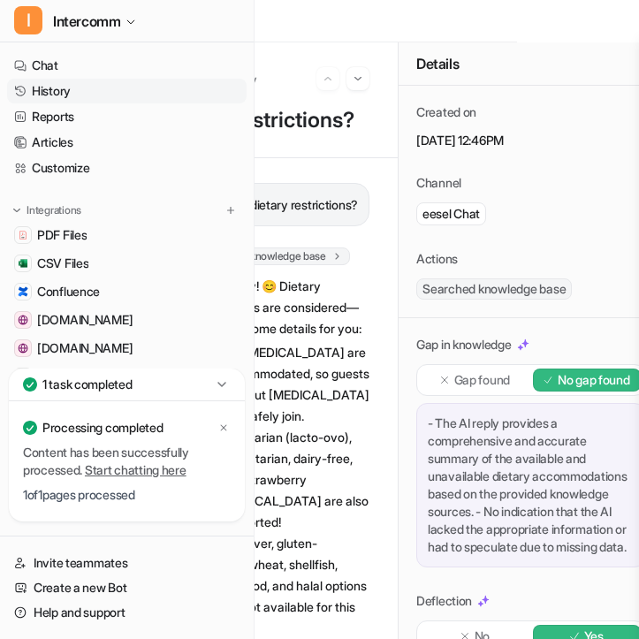
scroll to position [0, 146]
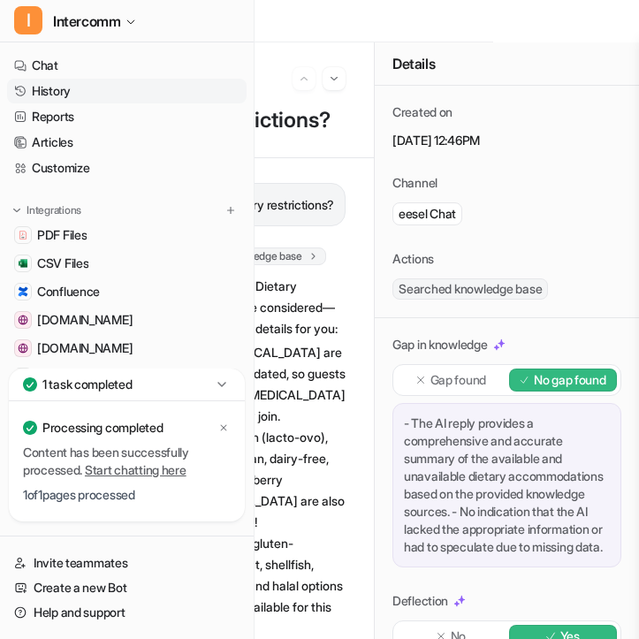
click at [443, 295] on span "Searched knowledge base" at bounding box center [471, 289] width 156 height 21
click at [455, 295] on span "Searched knowledge base" at bounding box center [471, 289] width 156 height 21
click at [131, 73] on link "Chat" at bounding box center [127, 65] width 240 height 25
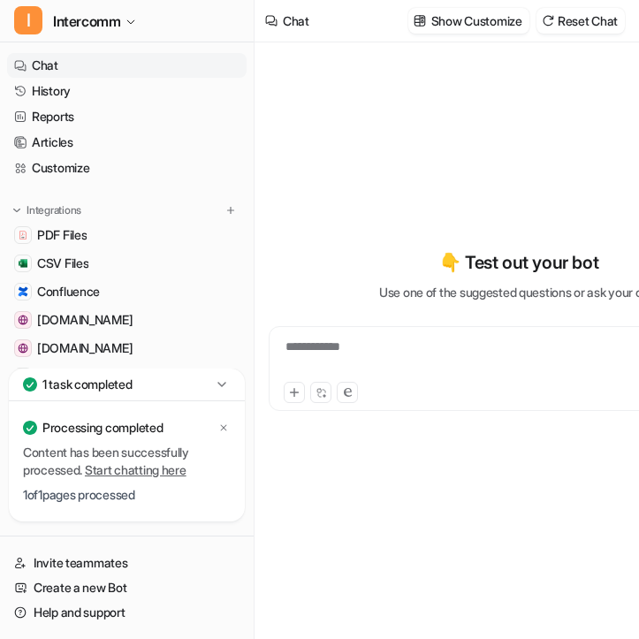
type textarea "**********"
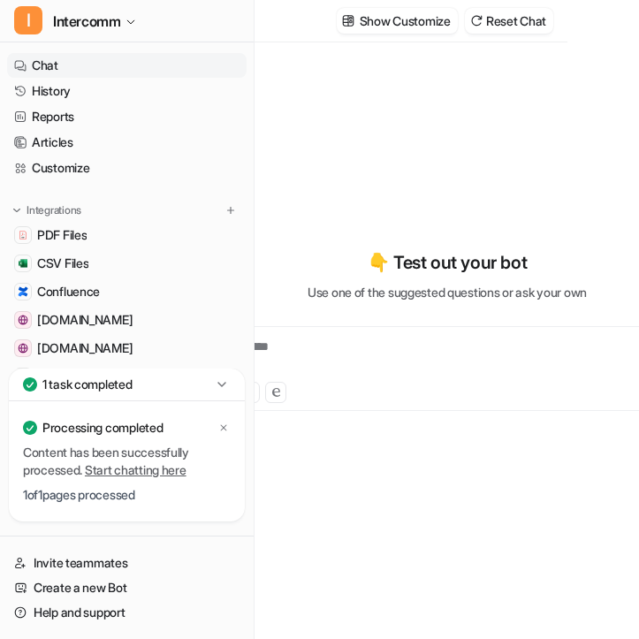
scroll to position [0, 146]
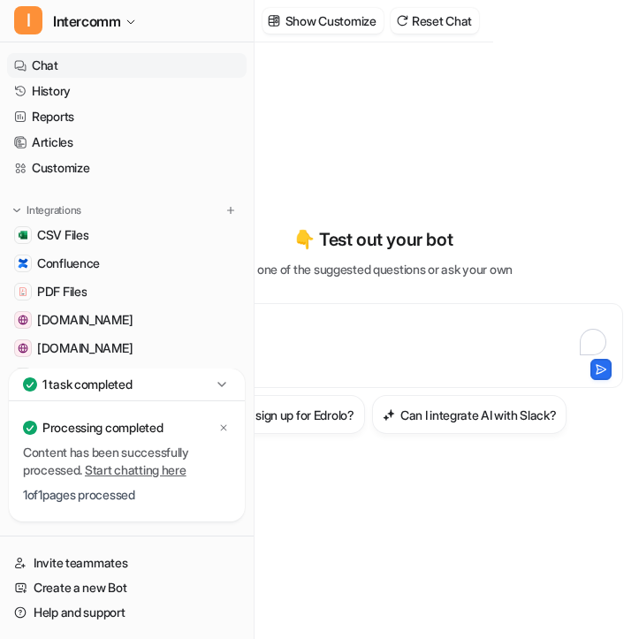
click at [348, 331] on div "To enrich screen reader interactions, please activate Accessibility in Grammarl…" at bounding box center [373, 335] width 492 height 41
click at [80, 171] on link "Customize" at bounding box center [127, 168] width 240 height 25
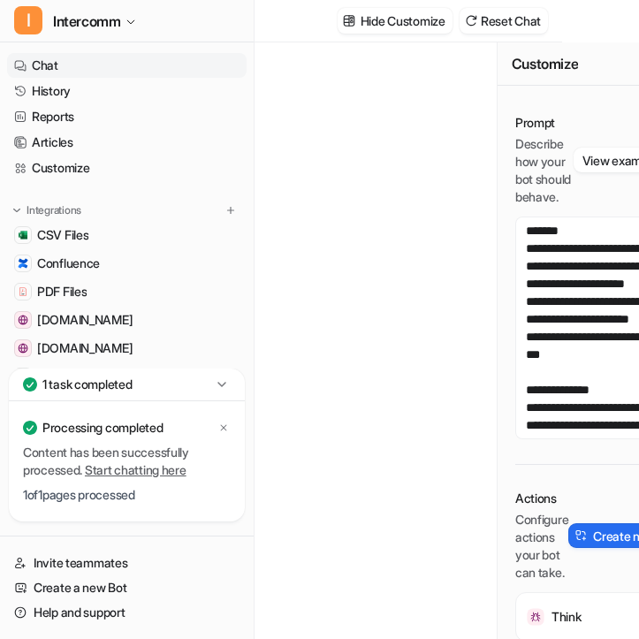
scroll to position [0, 146]
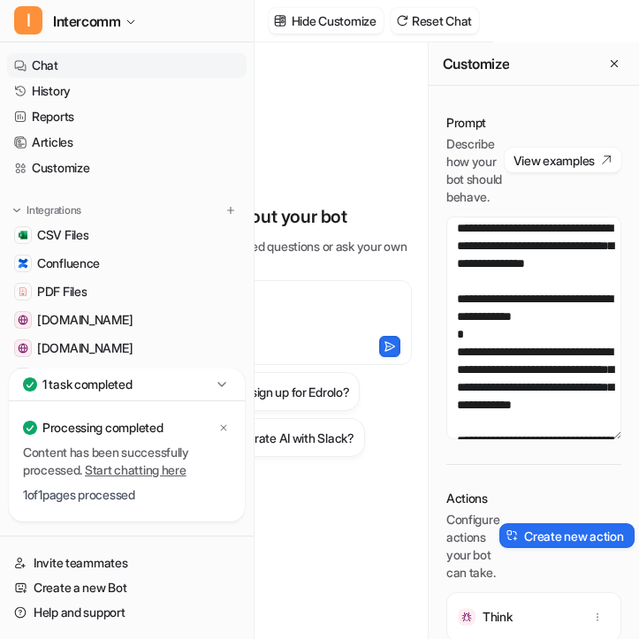
scroll to position [176, 0]
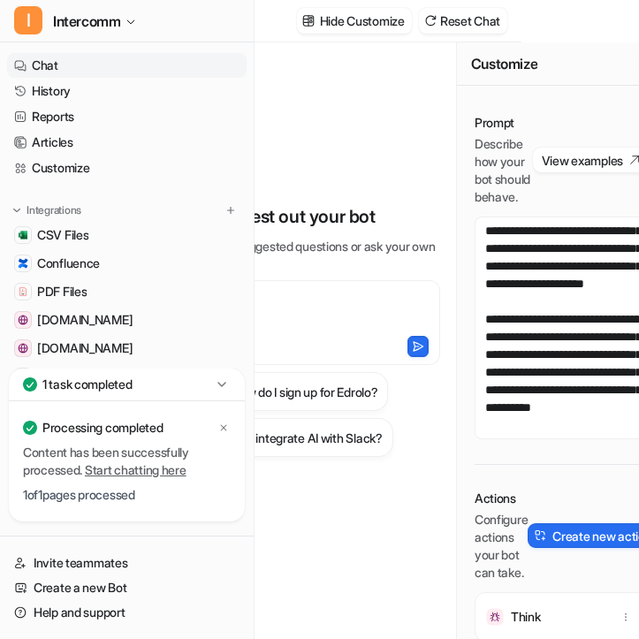
scroll to position [839, 0]
click at [507, 359] on textarea at bounding box center [562, 328] width 175 height 223
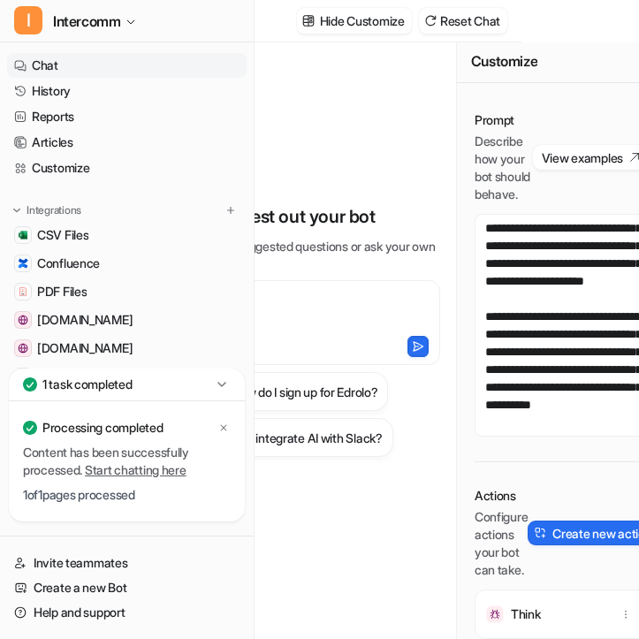
scroll to position [486, 0]
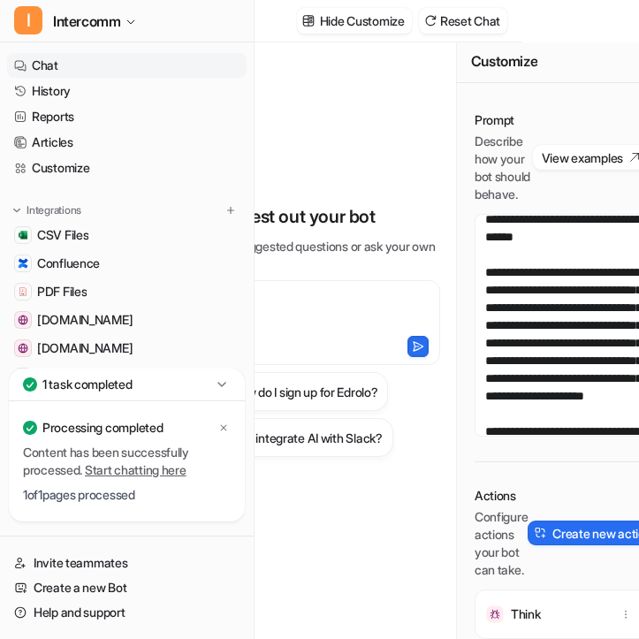
click at [360, 172] on div "**********" at bounding box center [295, 330] width 289 height 448
click at [77, 166] on link "Customize" at bounding box center [127, 168] width 240 height 25
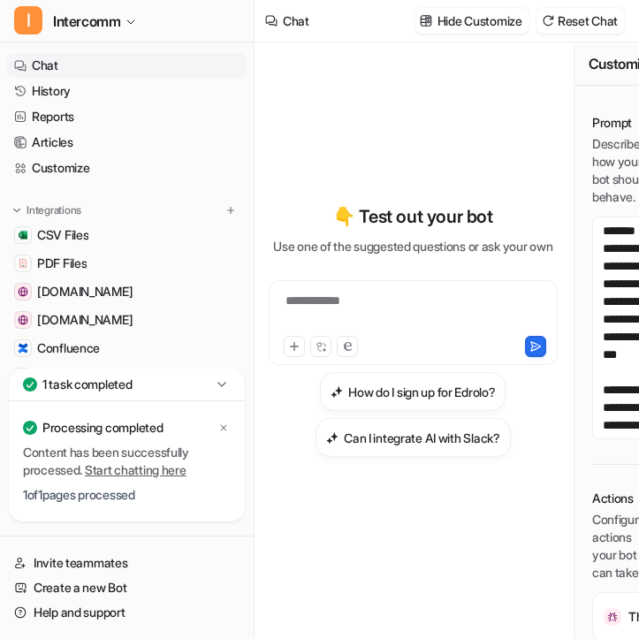
scroll to position [0, 146]
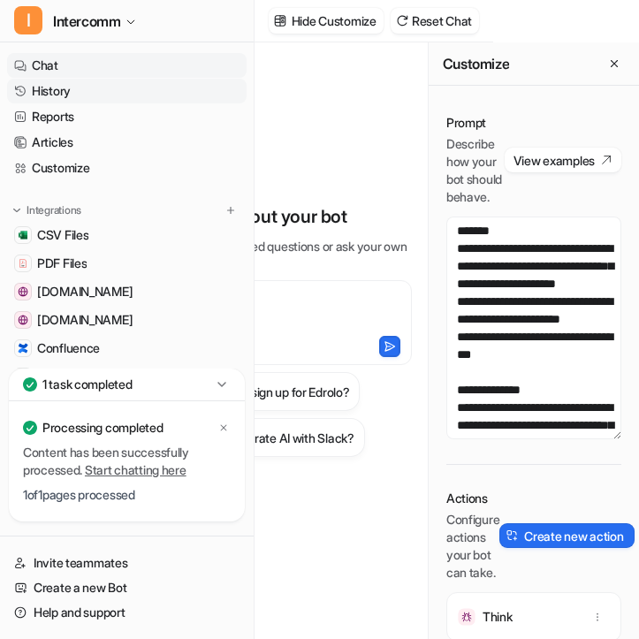
click at [148, 93] on link "History" at bounding box center [127, 91] width 240 height 25
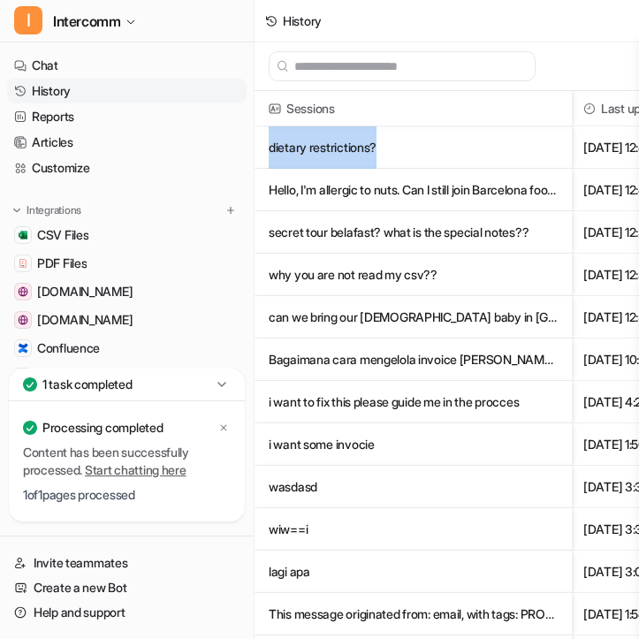
drag, startPoint x: 396, startPoint y: 149, endPoint x: 267, endPoint y: 149, distance: 129.1
click at [267, 149] on span "dietary restrictions?" at bounding box center [413, 147] width 303 height 42
copy p "dietary restrictions?"
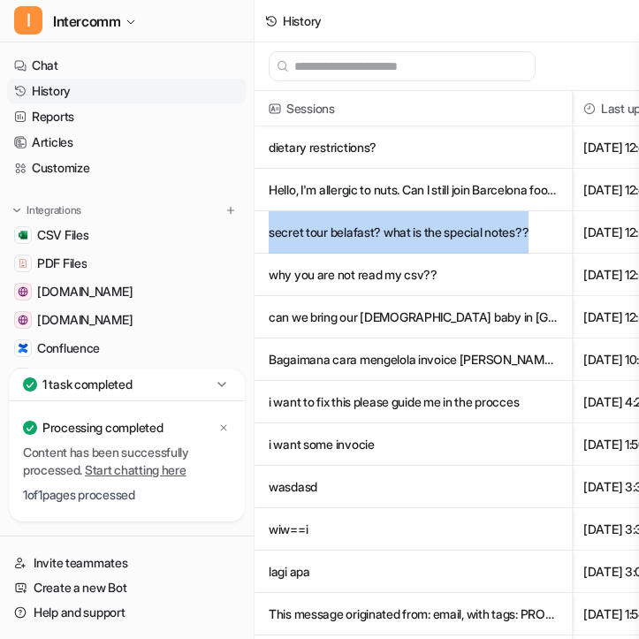
drag, startPoint x: 269, startPoint y: 232, endPoint x: 545, endPoint y: 231, distance: 275.9
click at [546, 231] on p "secret tour belafast? what is the special notes??" at bounding box center [413, 232] width 289 height 42
copy p "secret tour belafast? what is the special notes??"
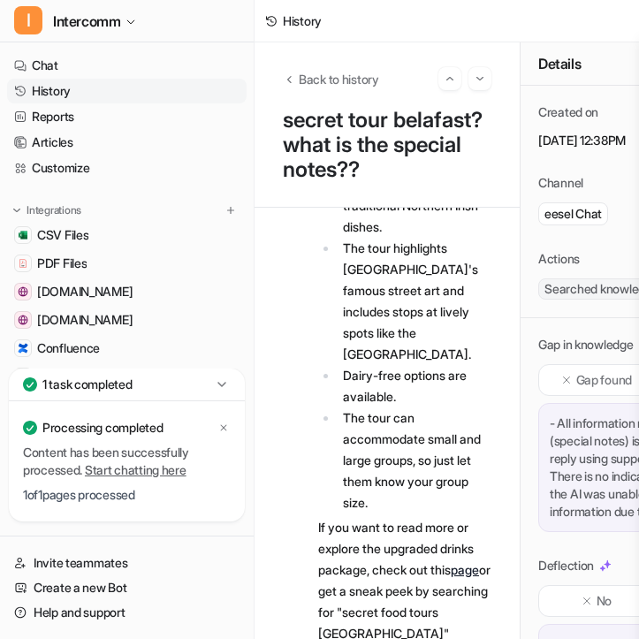
scroll to position [527, 0]
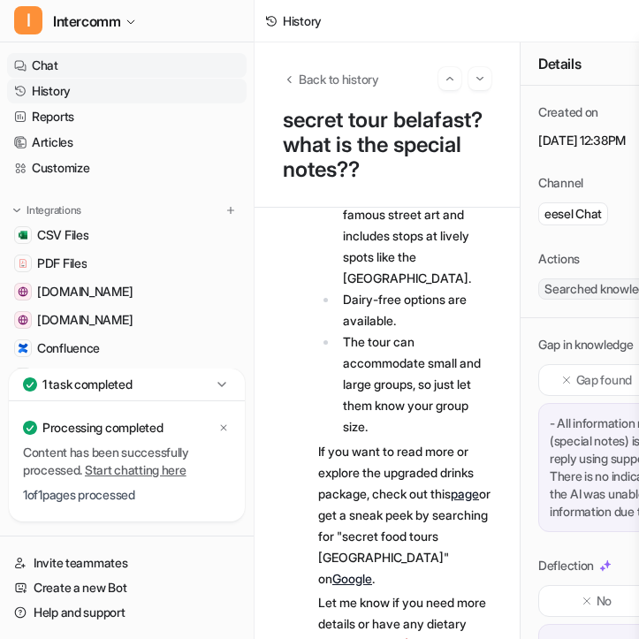
click at [111, 64] on link "Chat" at bounding box center [127, 65] width 240 height 25
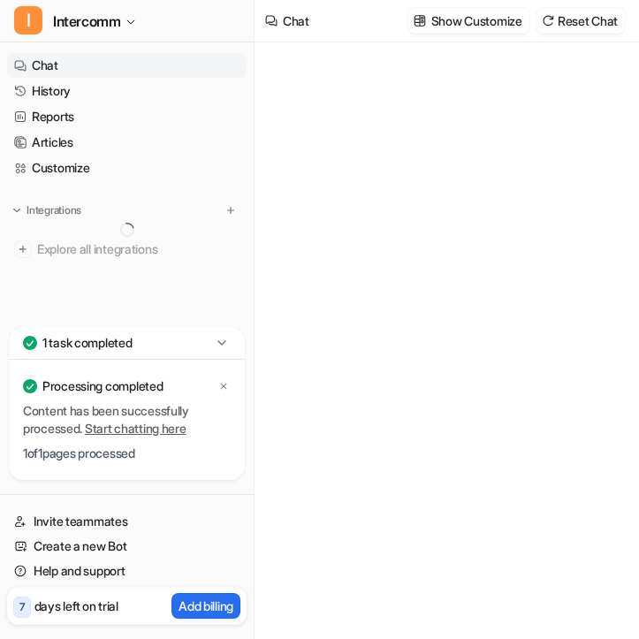
type textarea "**********"
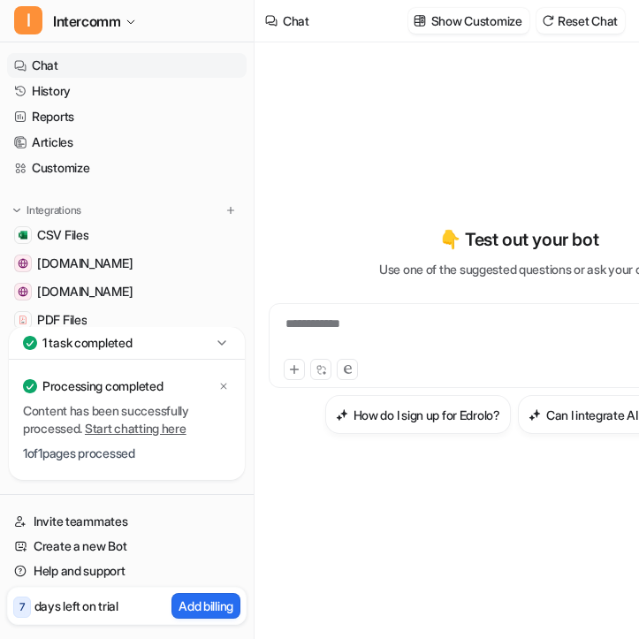
click at [427, 318] on div "**********" at bounding box center [519, 335] width 492 height 41
